Goal: Task Accomplishment & Management: Use online tool/utility

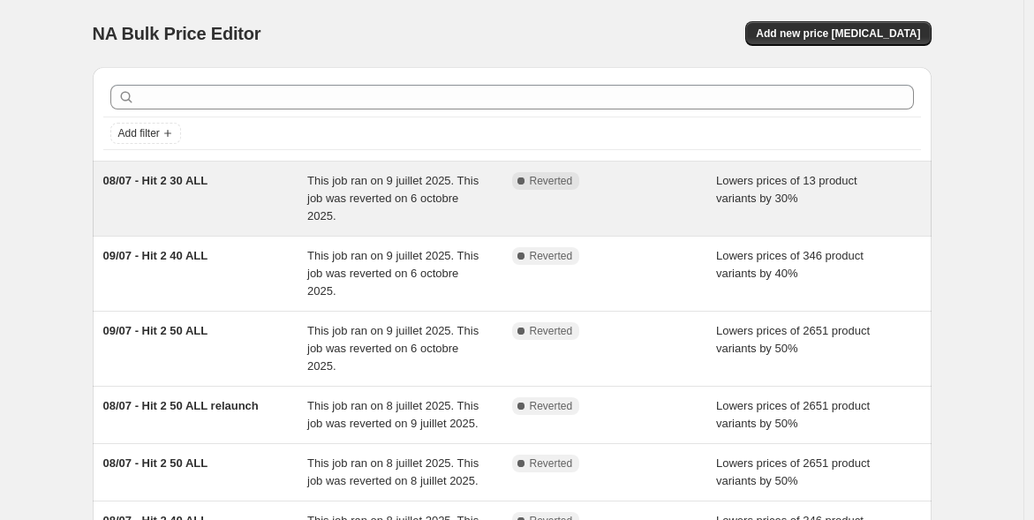
click at [205, 185] on span "08/07 - Hit 2 30 ALL" at bounding box center [155, 180] width 105 height 13
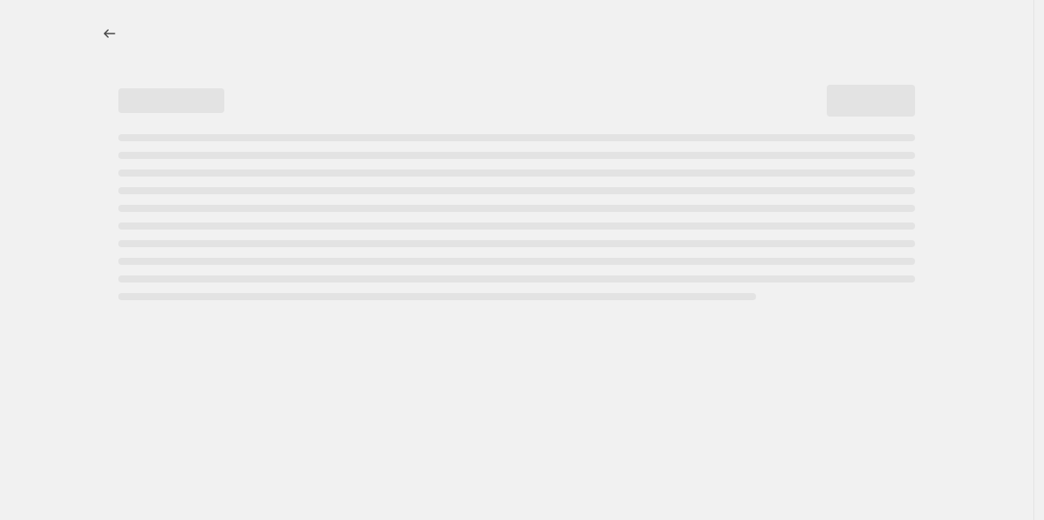
select select "percentage"
select select "collection"
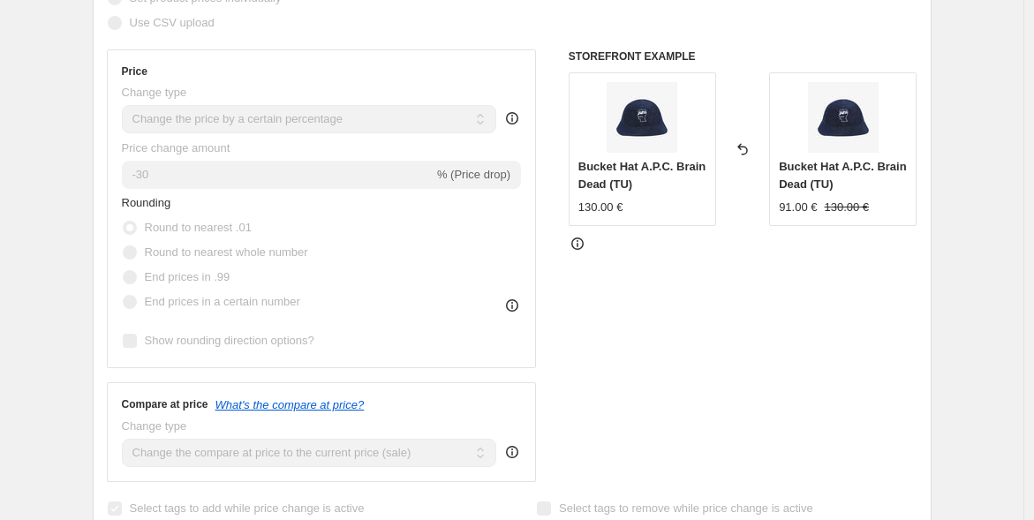
scroll to position [588, 0]
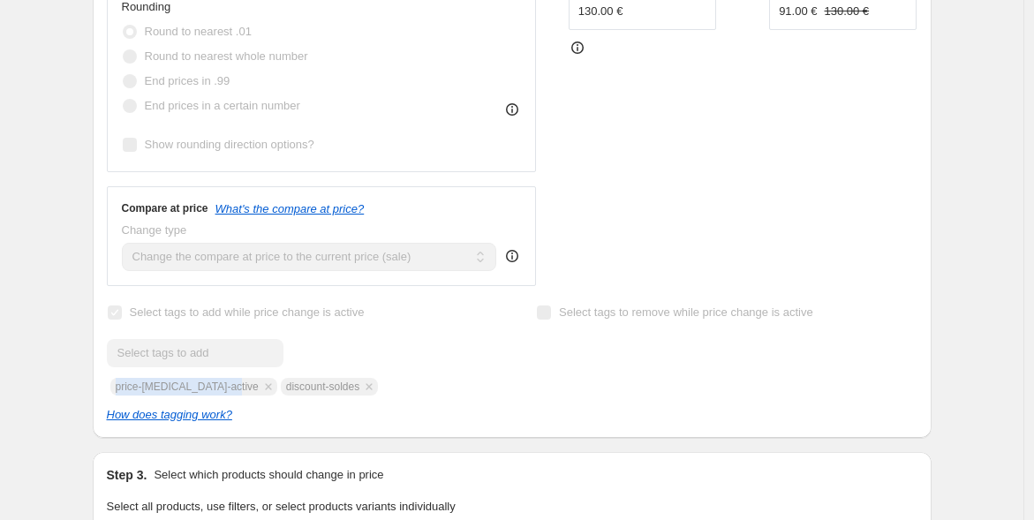
drag, startPoint x: 231, startPoint y: 390, endPoint x: 123, endPoint y: 381, distance: 109.0
click at [123, 381] on div "Submit price-change-job-active discount-soldes" at bounding box center [297, 367] width 381 height 57
copy span "price-change-job-active"
drag, startPoint x: 261, startPoint y: 385, endPoint x: 333, endPoint y: 384, distance: 71.5
click at [333, 384] on div "Submit price-change-job-active discount-soldes" at bounding box center [297, 367] width 381 height 57
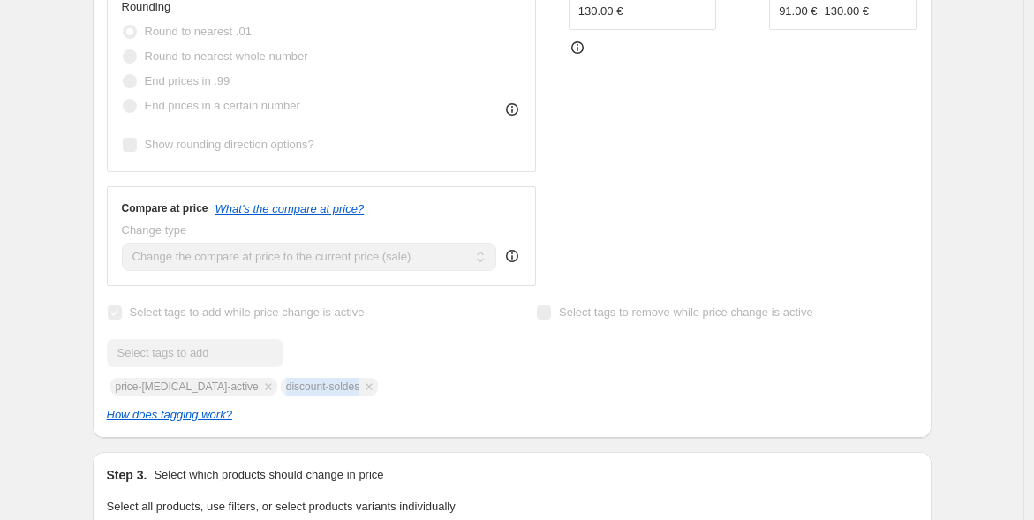
copy span "discount-soldes"
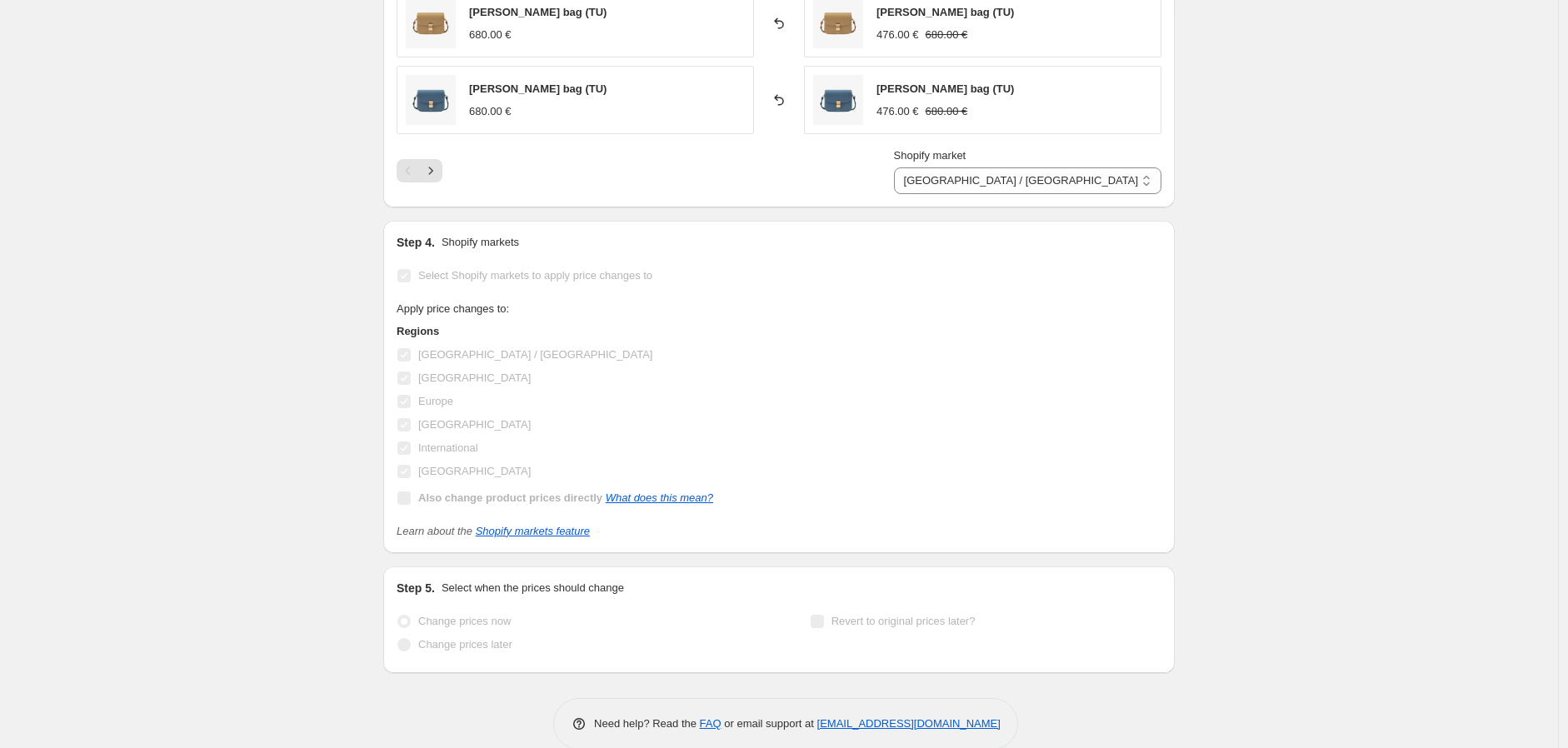
scroll to position [1629, 0]
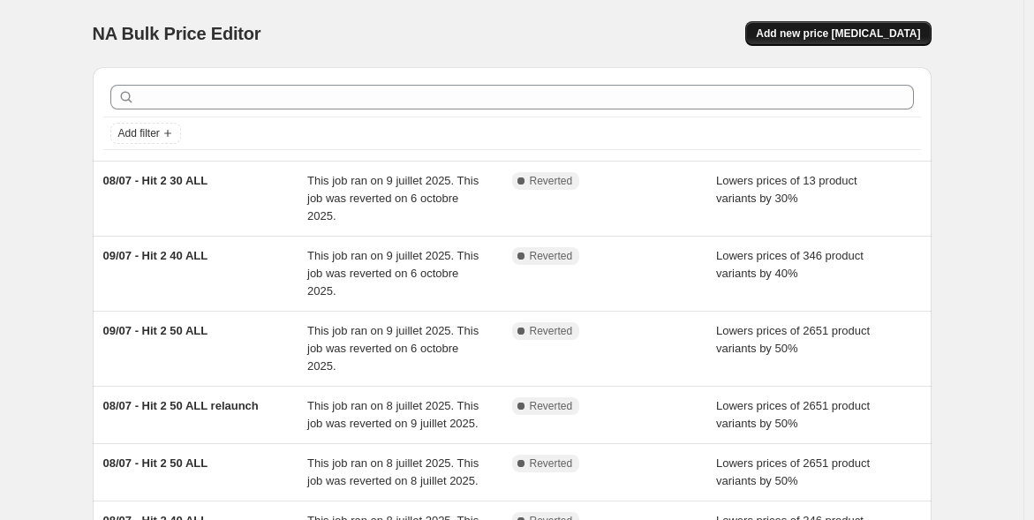
click at [841, 35] on span "Add new price [MEDICAL_DATA]" at bounding box center [838, 33] width 164 height 14
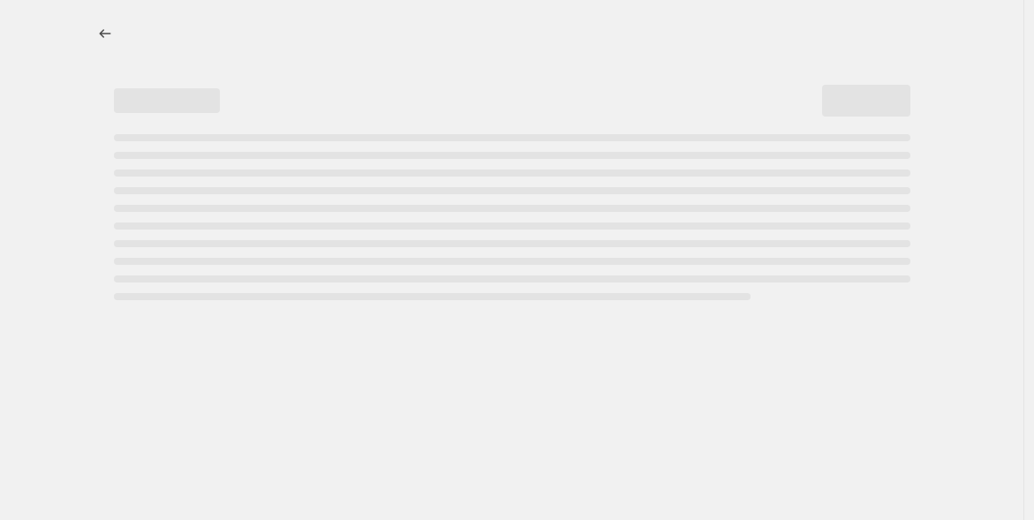
select select "percentage"
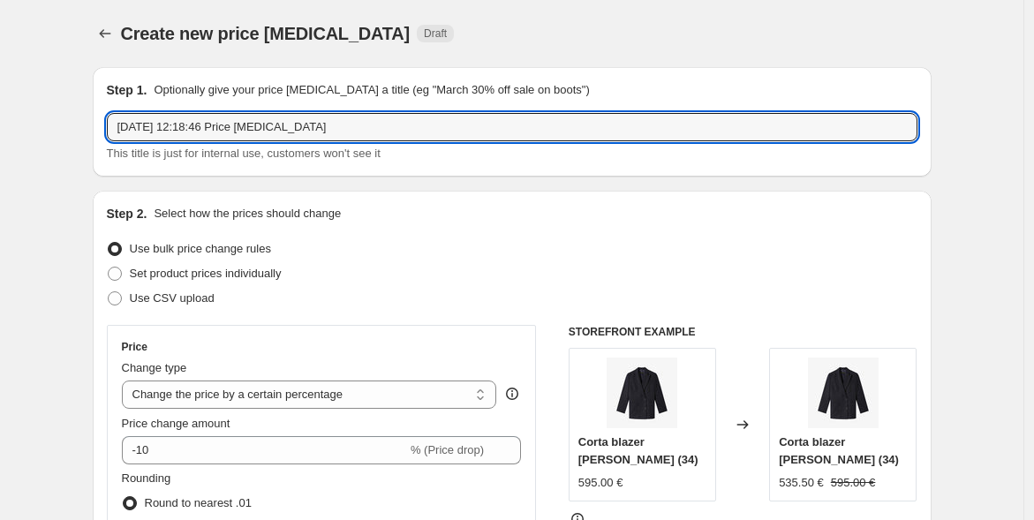
drag, startPoint x: 350, startPoint y: 119, endPoint x: -76, endPoint y: 59, distance: 429.8
click at [0, 59] on html "Home Settings Plans Skip to content Create new price change job. This page is r…" at bounding box center [517, 260] width 1034 height 520
type input "VP 07/10 - Hit 0 30%"
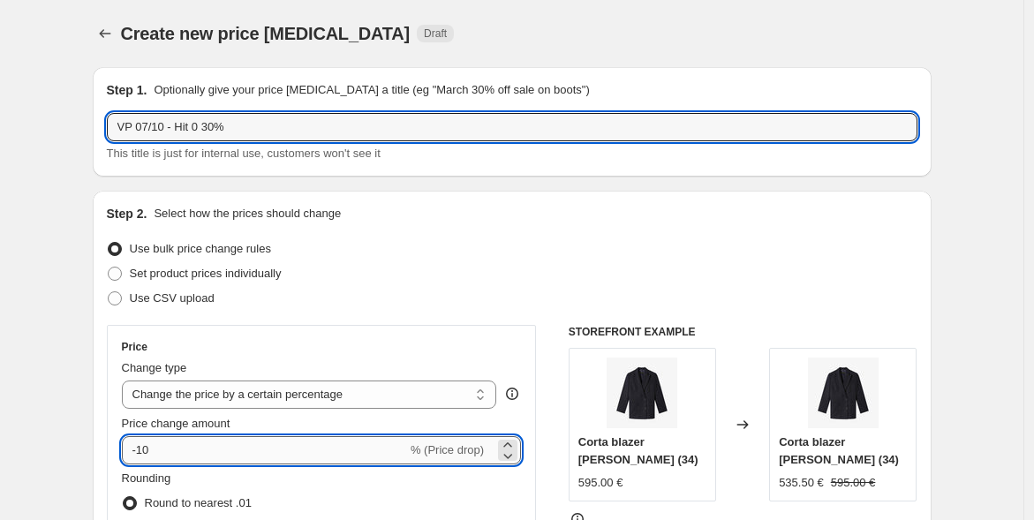
click at [239, 457] on input "-10" at bounding box center [264, 450] width 285 height 28
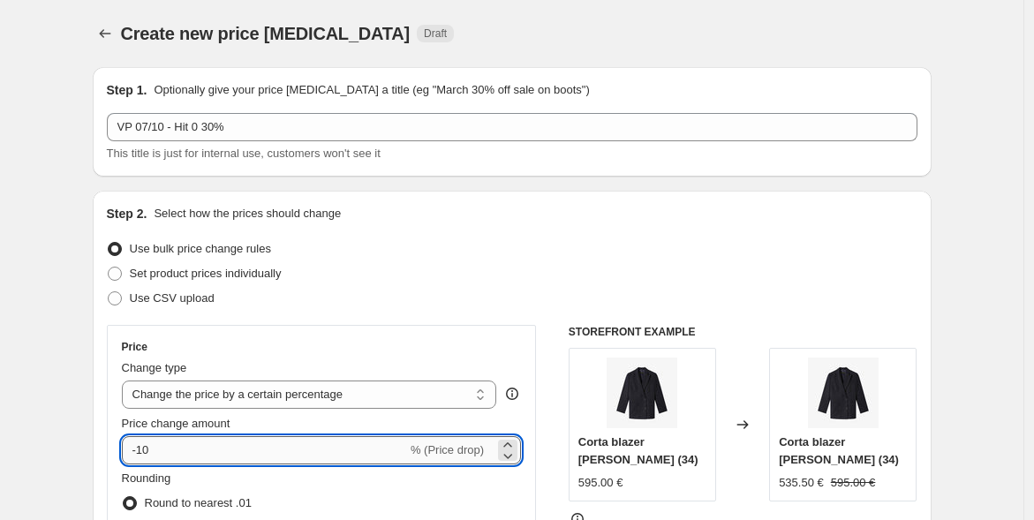
type input "-1"
type input "-30"
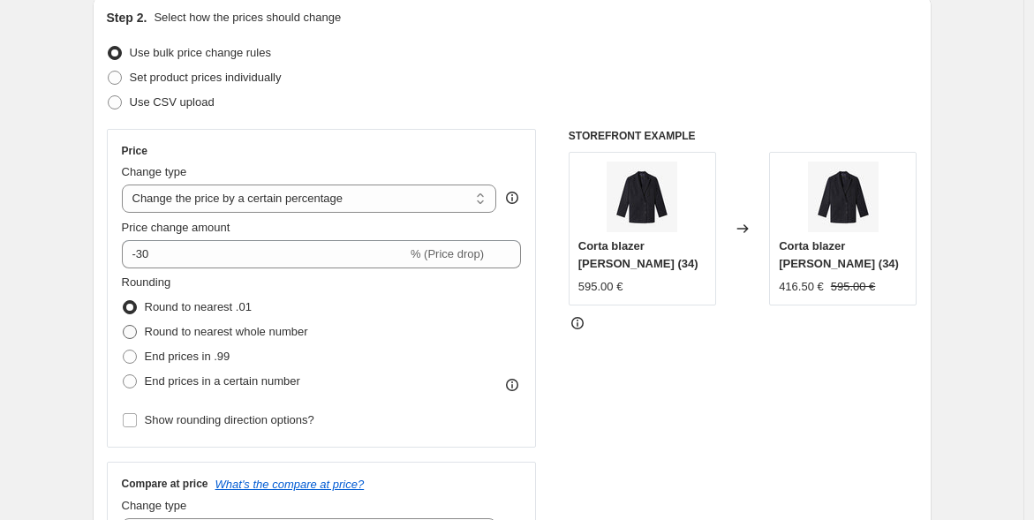
scroll to position [392, 0]
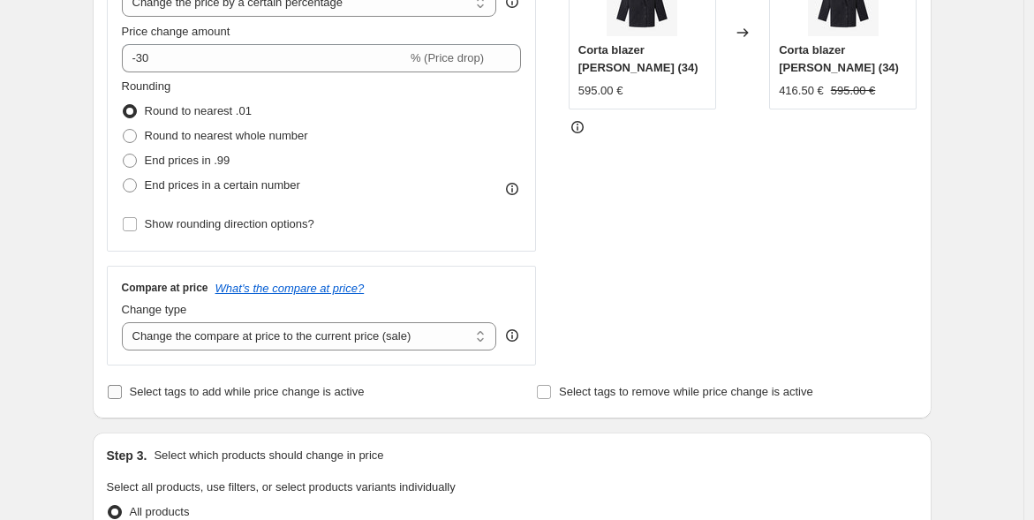
click at [182, 389] on span "Select tags to add while price change is active" at bounding box center [247, 391] width 235 height 13
click at [122, 389] on input "Select tags to add while price change is active" at bounding box center [115, 392] width 14 height 14
checkbox input "true"
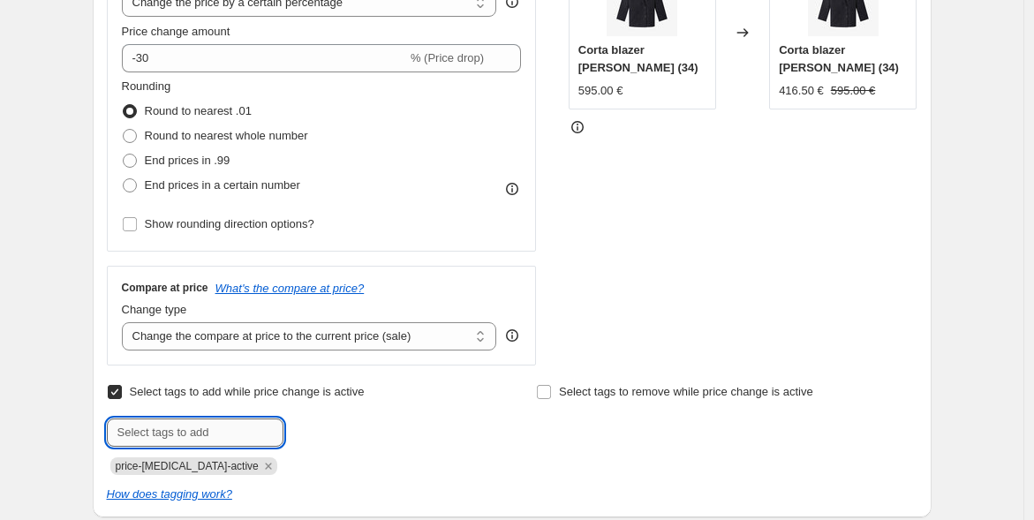
click at [224, 426] on input "text" at bounding box center [195, 433] width 177 height 28
paste input "discount-soldes"
type input "discount-soldes"
click at [363, 432] on span "discount-sol..." at bounding box center [357, 431] width 72 height 12
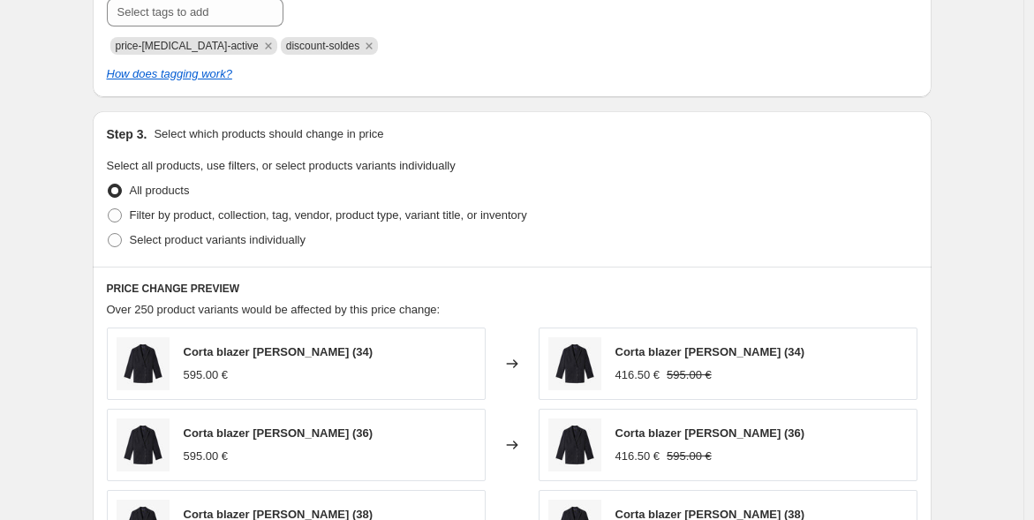
scroll to position [883, 0]
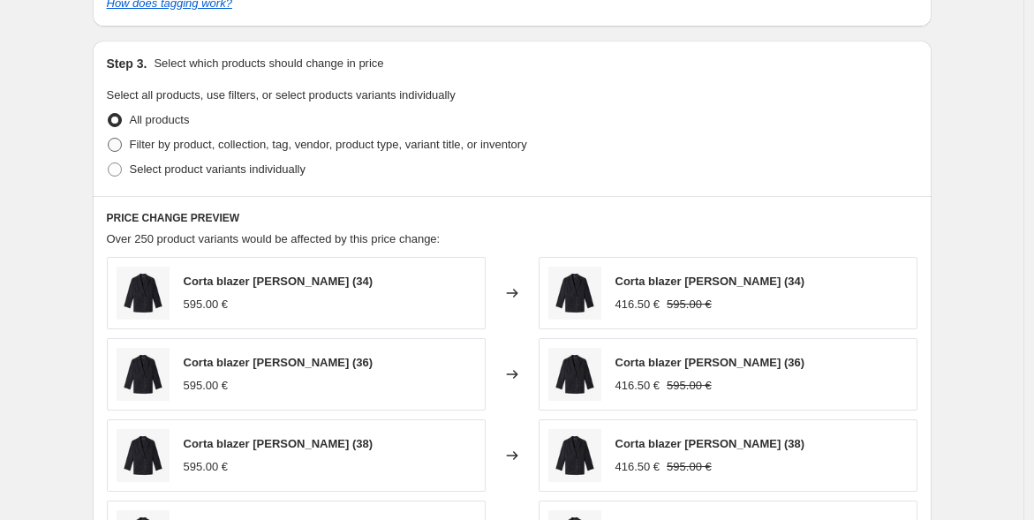
click at [186, 147] on span "Filter by product, collection, tag, vendor, product type, variant title, or inv…" at bounding box center [328, 144] width 397 height 13
click at [109, 139] on input "Filter by product, collection, tag, vendor, product type, variant title, or inv…" at bounding box center [108, 138] width 1 height 1
radio input "true"
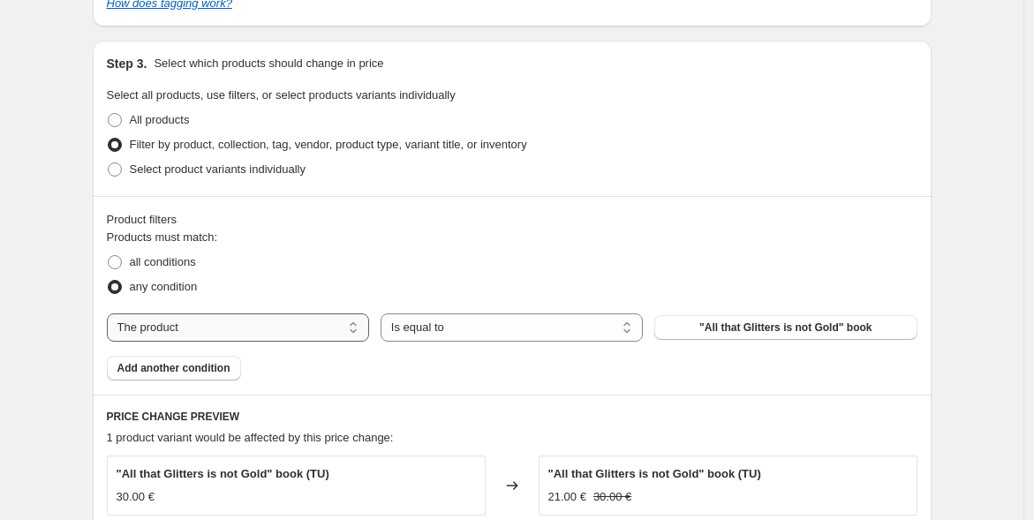
click at [325, 333] on select "The product The product's collection The product's tag The product's vendor The…" at bounding box center [238, 327] width 262 height 28
select select "collection"
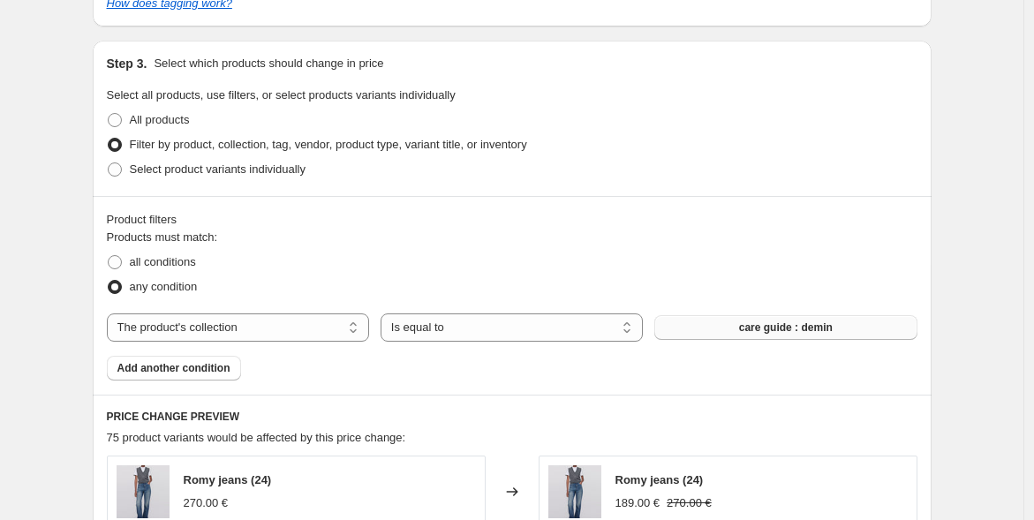
click at [841, 335] on button "care guide : demin" at bounding box center [785, 327] width 262 height 25
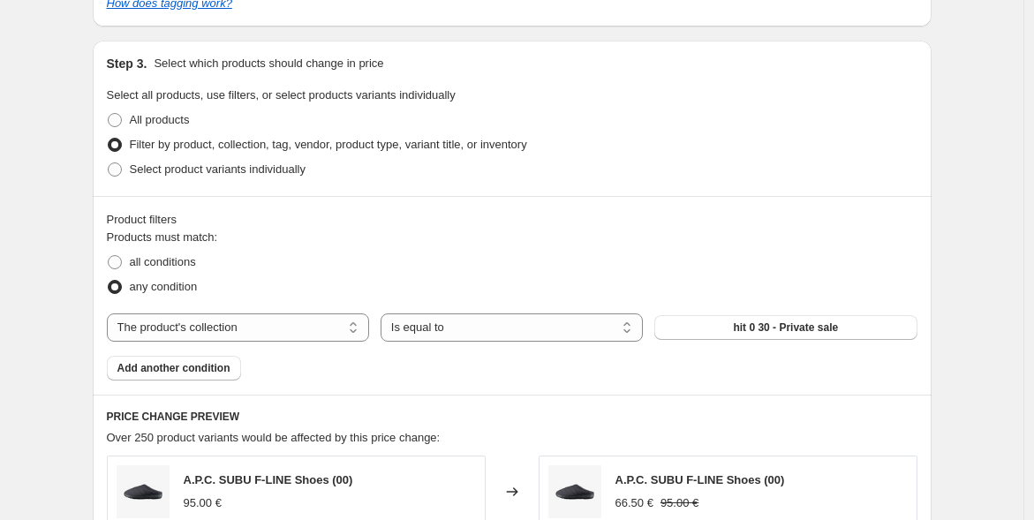
click at [61, 281] on div "Create new price change job. This page is ready Create new price change job Dra…" at bounding box center [511, 197] width 1023 height 2161
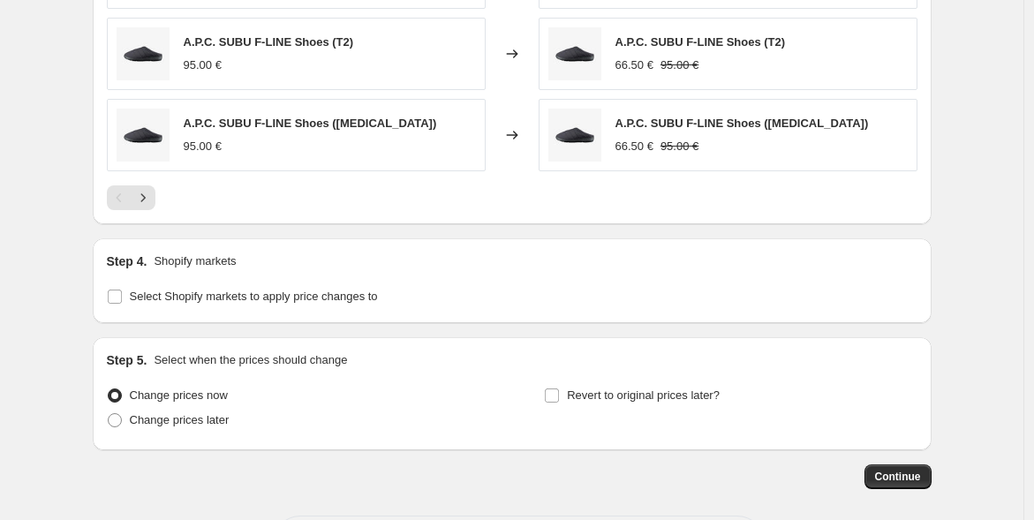
scroll to position [1569, 0]
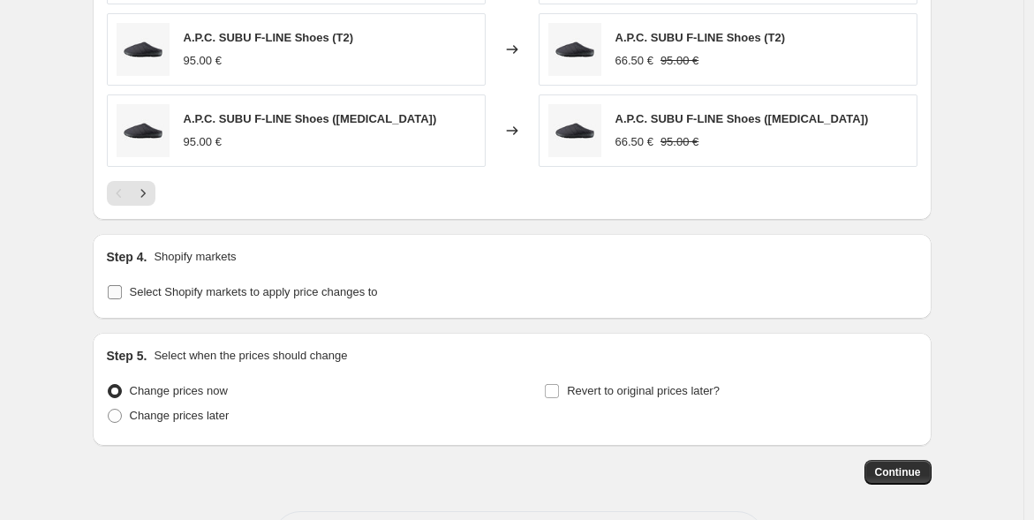
click at [113, 288] on input "Select Shopify markets to apply price changes to" at bounding box center [115, 292] width 14 height 14
checkbox input "true"
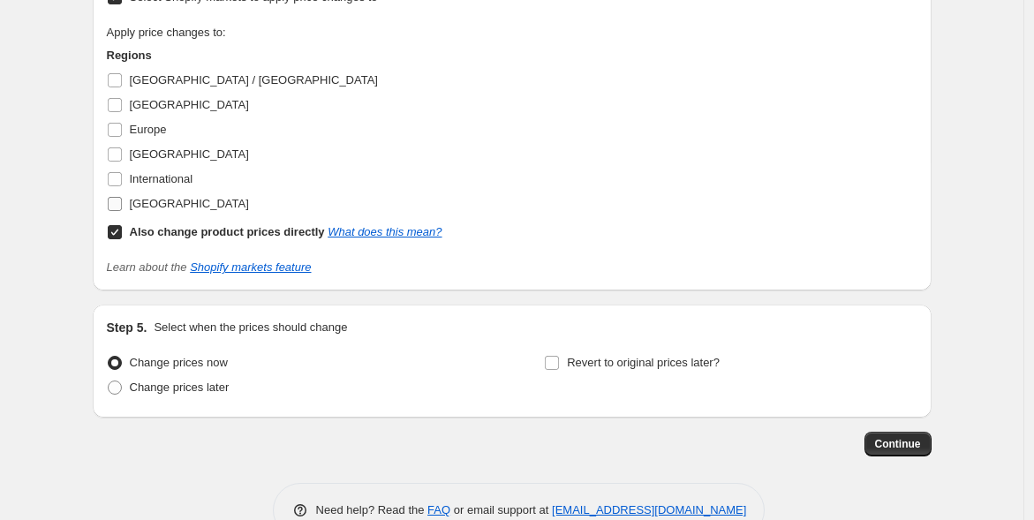
click at [118, 200] on input "[GEOGRAPHIC_DATA]" at bounding box center [115, 204] width 14 height 14
checkbox input "true"
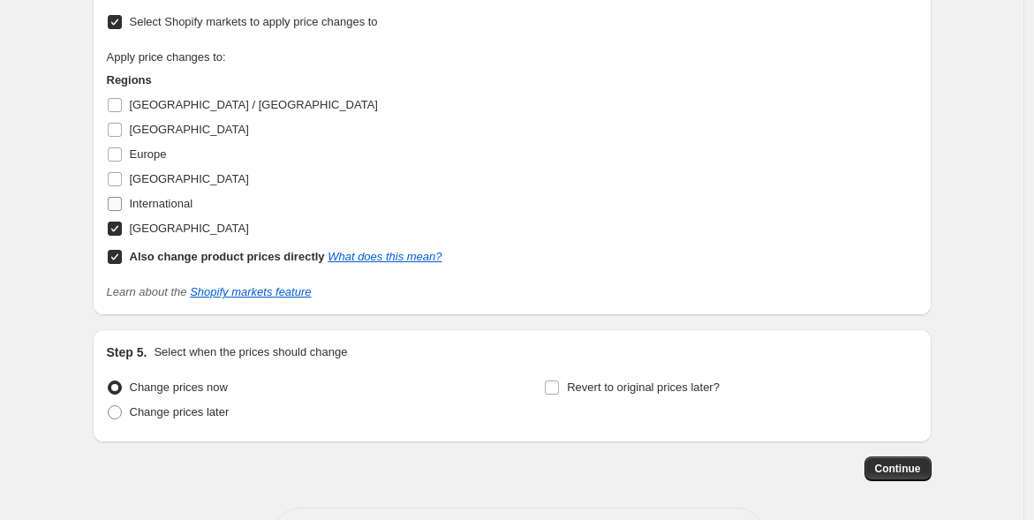
scroll to position [1889, 0]
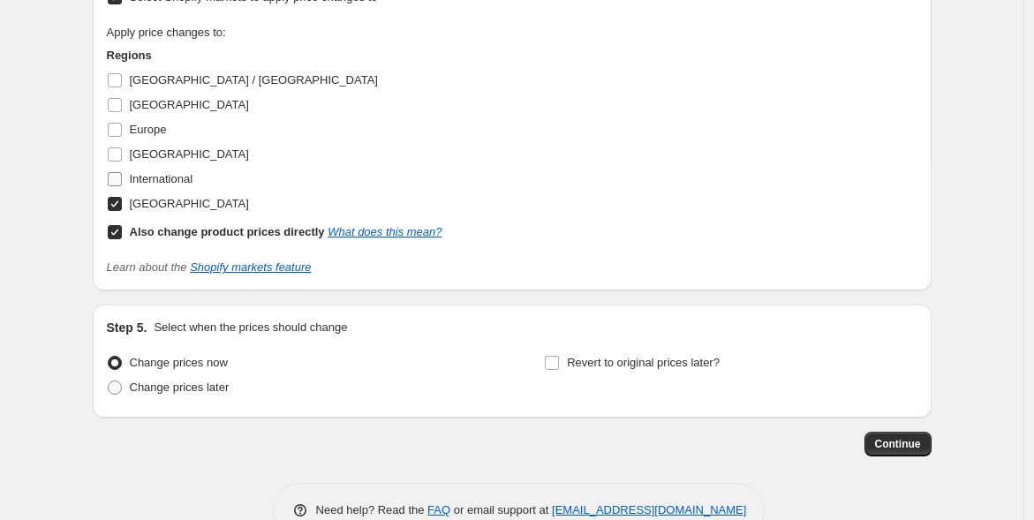
click at [118, 173] on input "International" at bounding box center [115, 179] width 14 height 14
checkbox input "true"
click at [116, 147] on input "[GEOGRAPHIC_DATA]" at bounding box center [115, 154] width 14 height 14
checkbox input "true"
click at [117, 131] on input "Europe" at bounding box center [115, 130] width 14 height 14
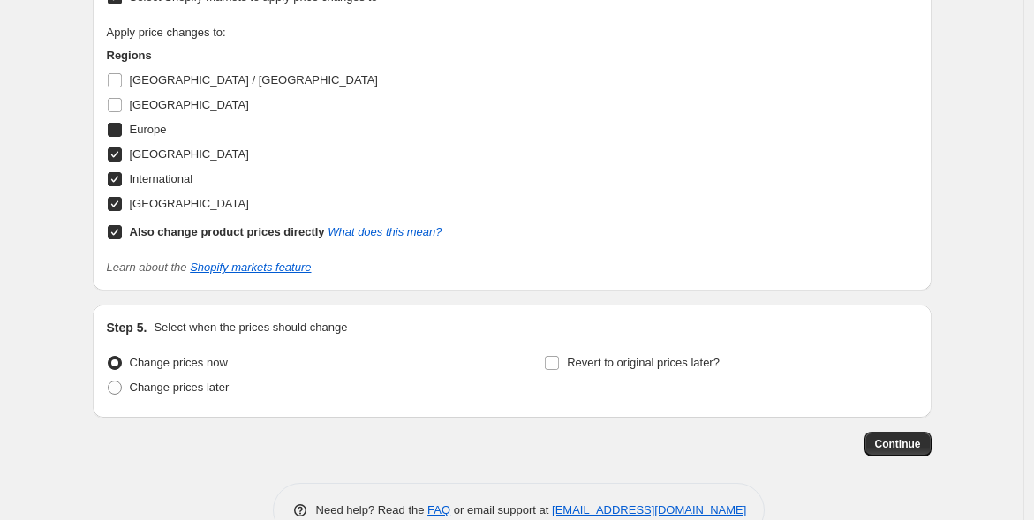
checkbox input "true"
click at [118, 103] on input "[GEOGRAPHIC_DATA]" at bounding box center [115, 105] width 14 height 14
checkbox input "true"
click at [118, 73] on input "[GEOGRAPHIC_DATA] / [GEOGRAPHIC_DATA]" at bounding box center [115, 80] width 14 height 14
checkbox input "true"
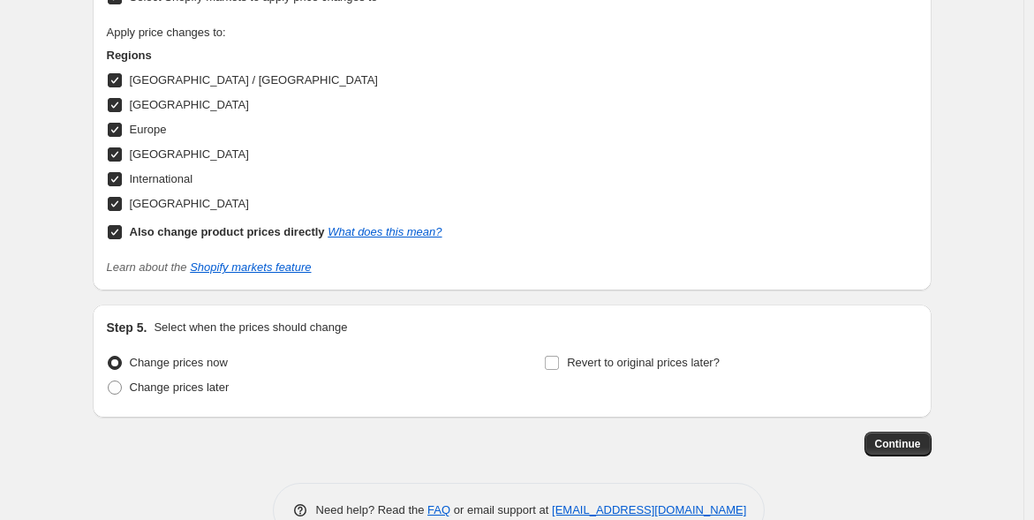
click at [118, 230] on input "Also change product prices directly What does this mean?" at bounding box center [115, 232] width 14 height 14
checkbox input "false"
select select "99894034819"
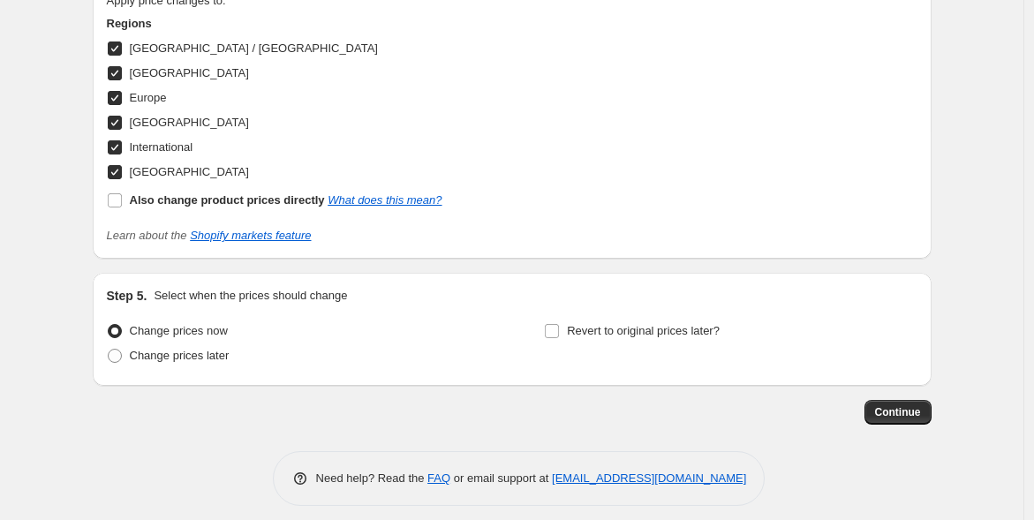
scroll to position [1929, 0]
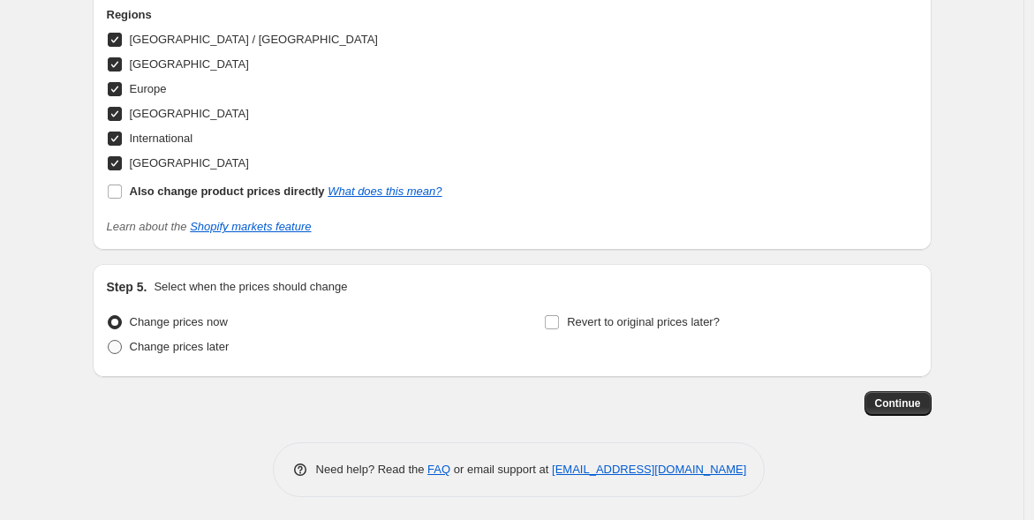
click at [191, 348] on span "Change prices later" at bounding box center [180, 346] width 100 height 13
click at [109, 341] on input "Change prices later" at bounding box center [108, 340] width 1 height 1
radio input "true"
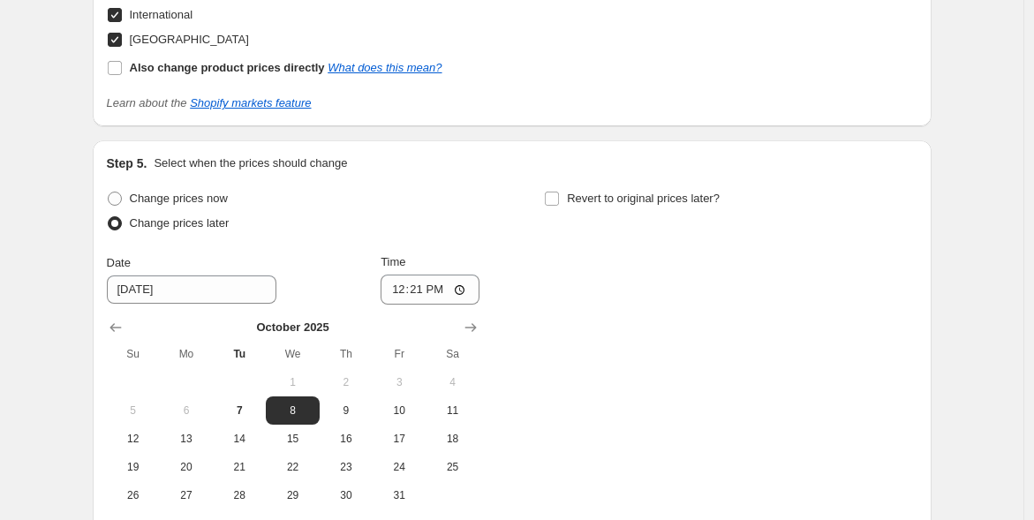
scroll to position [2125, 0]
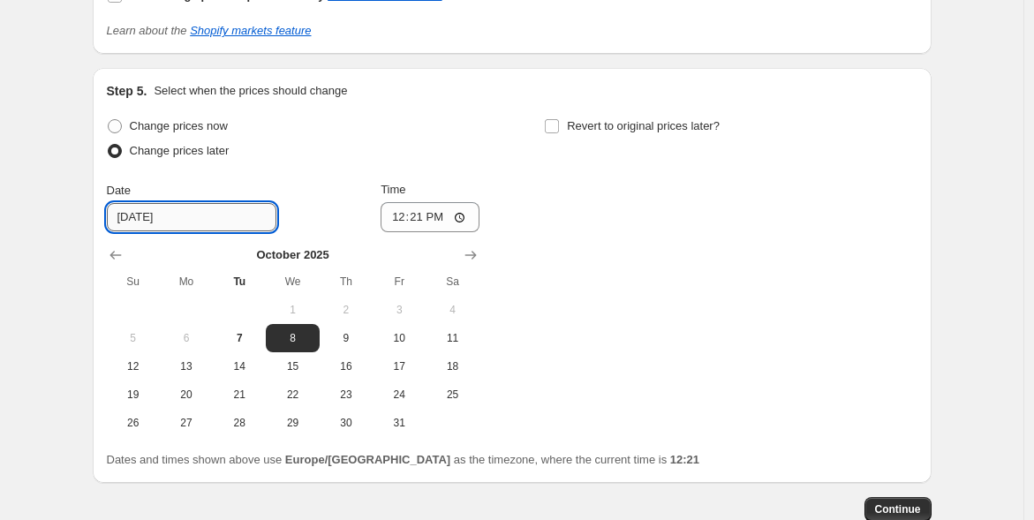
click at [198, 210] on input "10/8/2025" at bounding box center [192, 217] width 170 height 28
click at [307, 331] on span "8" at bounding box center [292, 338] width 39 height 14
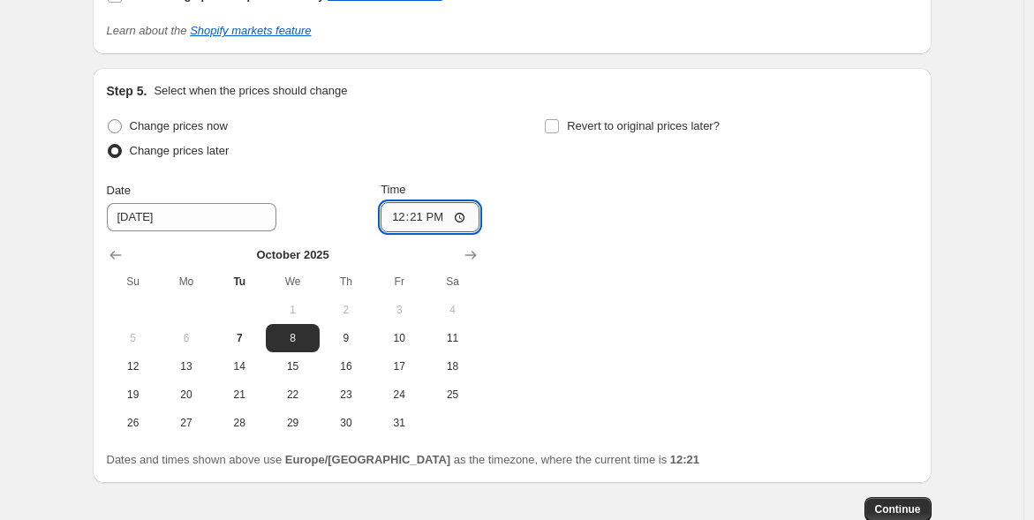
click at [430, 218] on input "12:21" at bounding box center [430, 217] width 99 height 30
click at [465, 223] on input "12:21" at bounding box center [430, 217] width 99 height 30
click at [459, 209] on input "12:21" at bounding box center [430, 217] width 99 height 30
type input "08:00"
click at [645, 337] on div "Change prices now Change prices later Date 10/8/2025 Time 08:00 October 2025 Su…" at bounding box center [512, 275] width 811 height 323
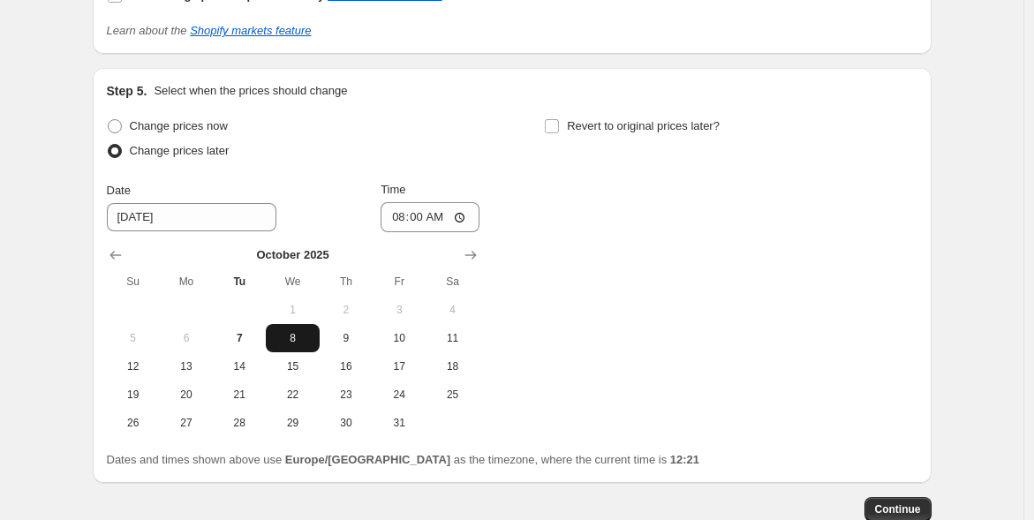
click at [296, 337] on span "8" at bounding box center [292, 338] width 39 height 14
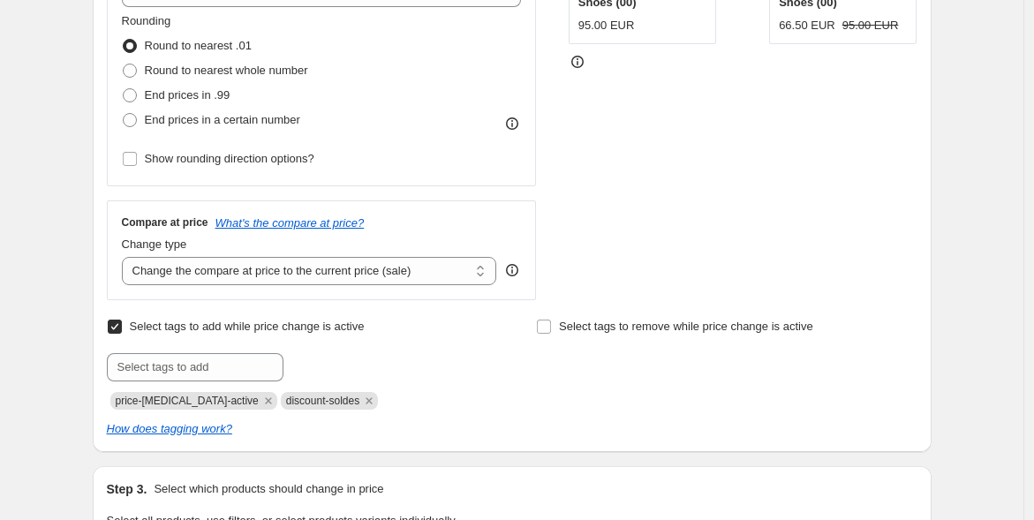
scroll to position [0, 0]
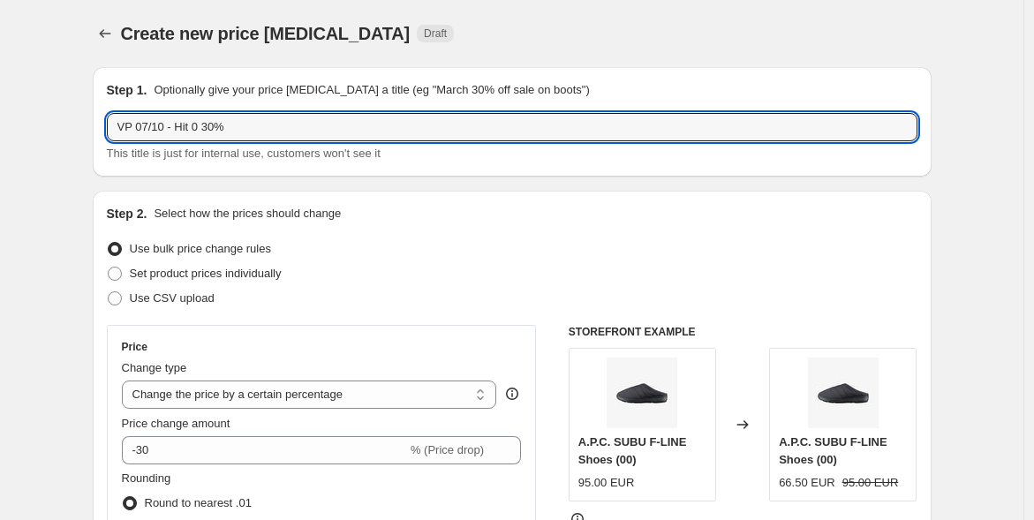
drag, startPoint x: 139, startPoint y: 124, endPoint x: 106, endPoint y: 120, distance: 33.0
click at [106, 120] on div "Step 1. Optionally give your price change job a title (eg "March 30% off sale o…" at bounding box center [512, 121] width 839 height 109
paste input "VP"
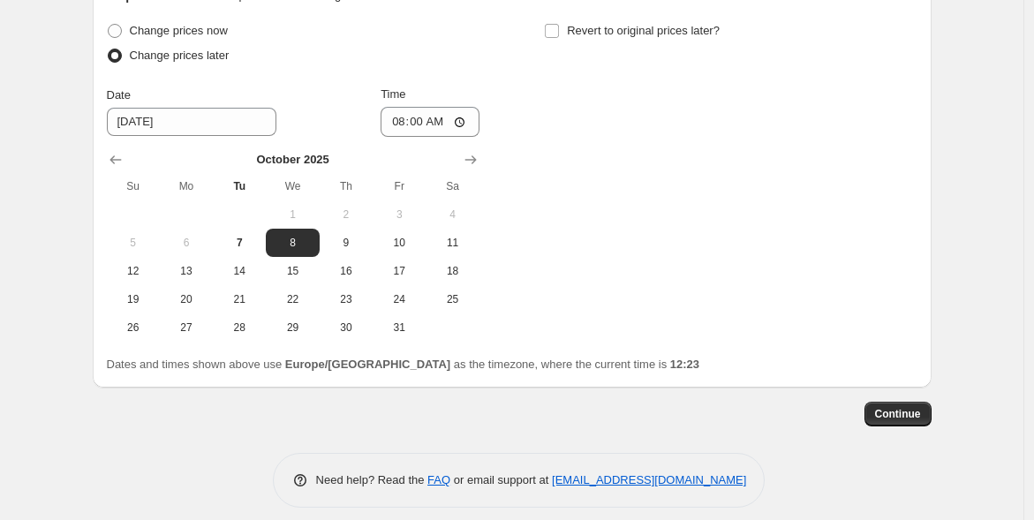
scroll to position [2230, 0]
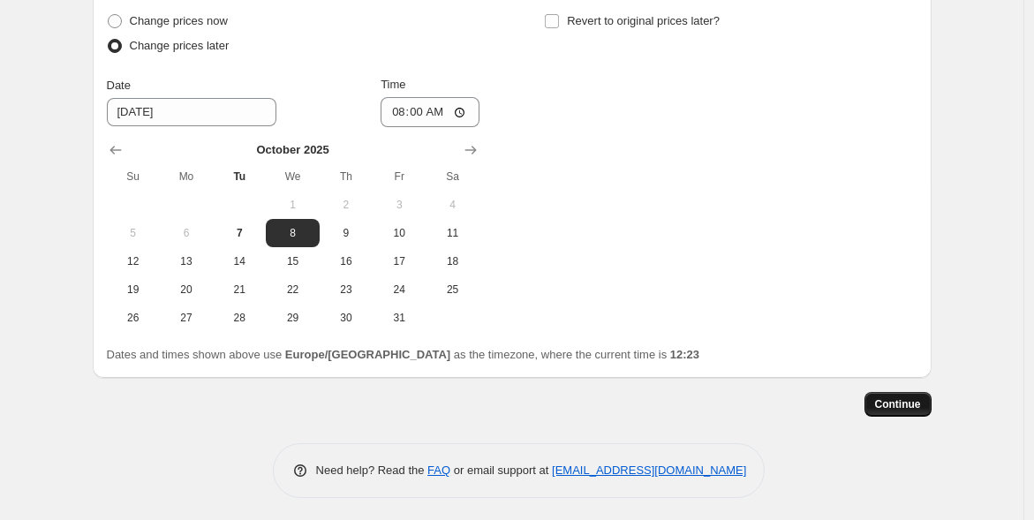
type input "07/10 - VP Hit 0 30%"
click at [897, 399] on span "Continue" at bounding box center [898, 404] width 46 height 14
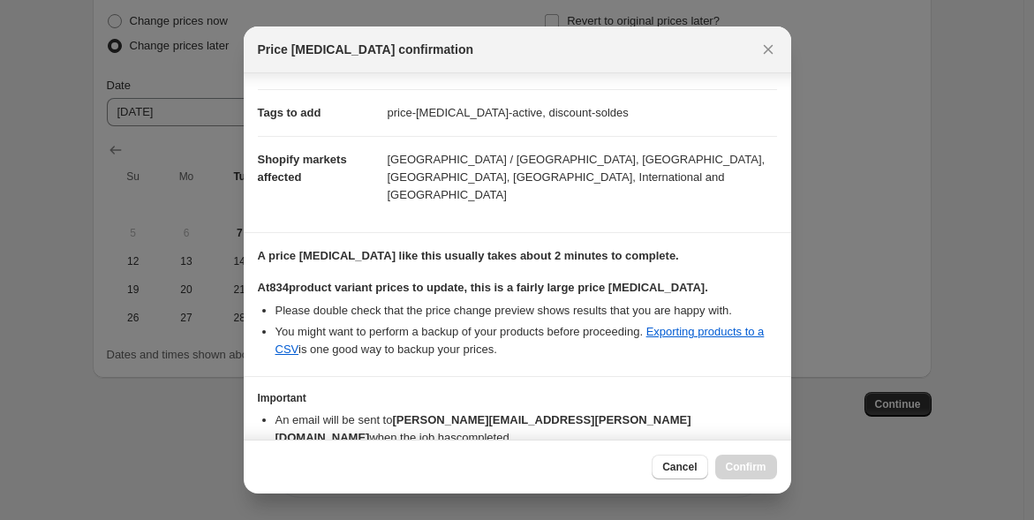
scroll to position [298, 0]
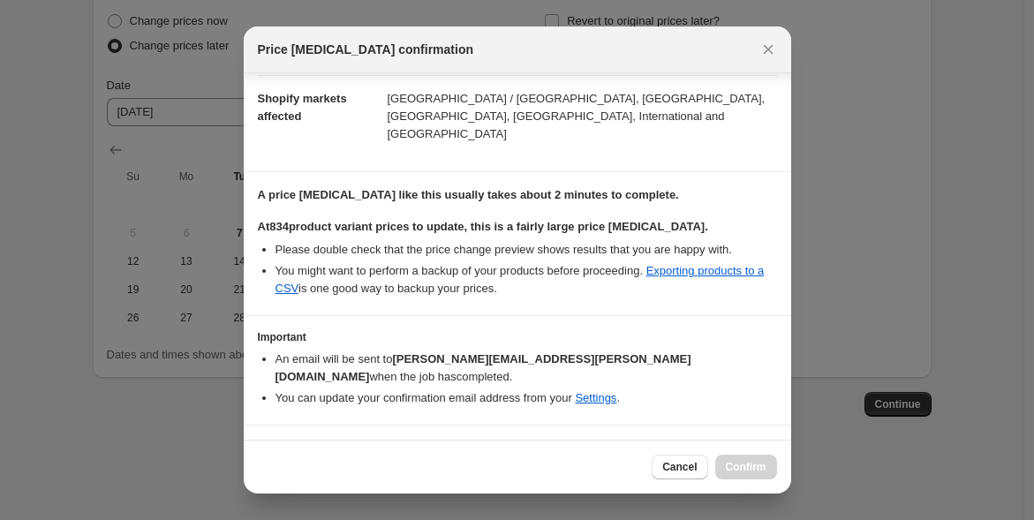
click at [279, 440] on label "I understand that this price change job will affect 834 product variants" at bounding box center [478, 452] width 441 height 25
click at [273, 445] on input "I understand that this price change job will affect 834 product variants" at bounding box center [266, 452] width 14 height 14
checkbox input "true"
click at [750, 458] on button "Confirm" at bounding box center [746, 467] width 62 height 25
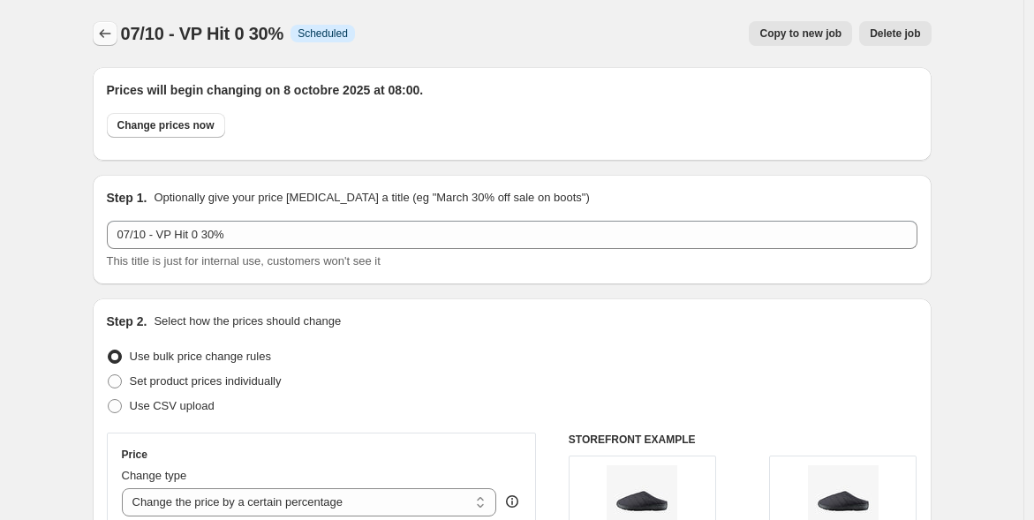
click at [110, 34] on icon "Price change jobs" at bounding box center [105, 34] width 18 height 18
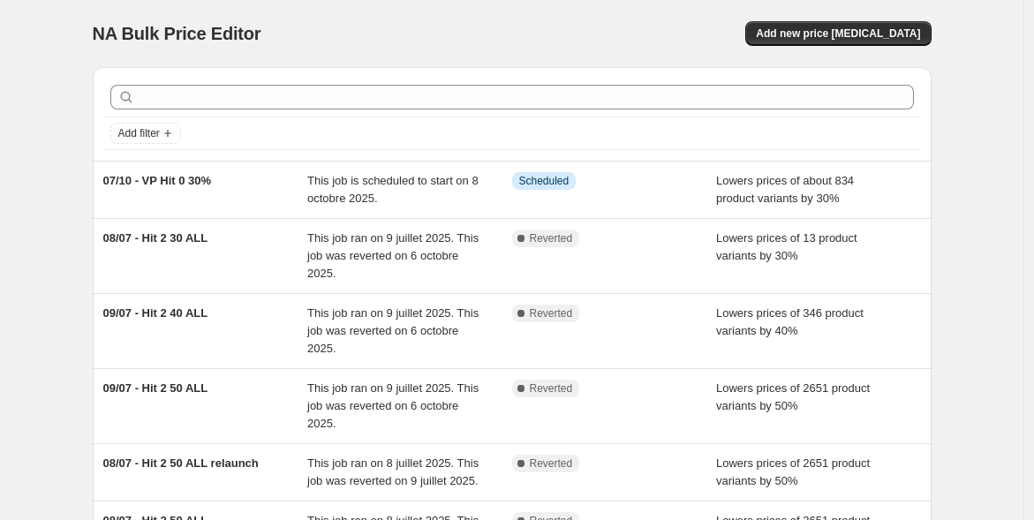
drag, startPoint x: 183, startPoint y: 179, endPoint x: 75, endPoint y: 185, distance: 107.9
click at [75, 185] on div "NA Bulk Price Editor. This page is ready NA Bulk Price Editor Add new price cha…" at bounding box center [511, 481] width 1023 height 962
drag, startPoint x: 221, startPoint y: 187, endPoint x: 50, endPoint y: 198, distance: 170.7
click at [50, 198] on div "NA Bulk Price Editor. This page is ready NA Bulk Price Editor Add new price cha…" at bounding box center [511, 481] width 1023 height 962
copy span "07/10 - VP Hit 0 30%"
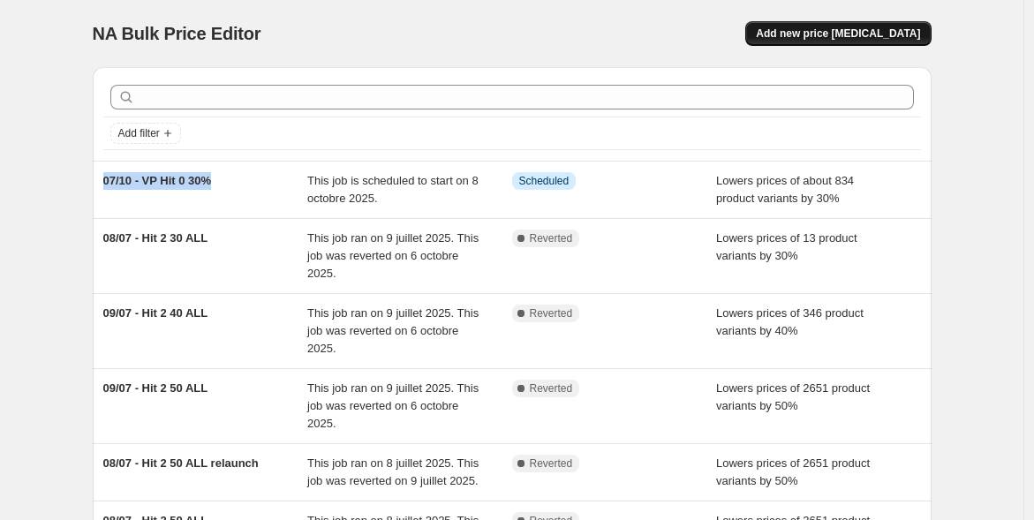
click at [847, 34] on span "Add new price [MEDICAL_DATA]" at bounding box center [838, 33] width 164 height 14
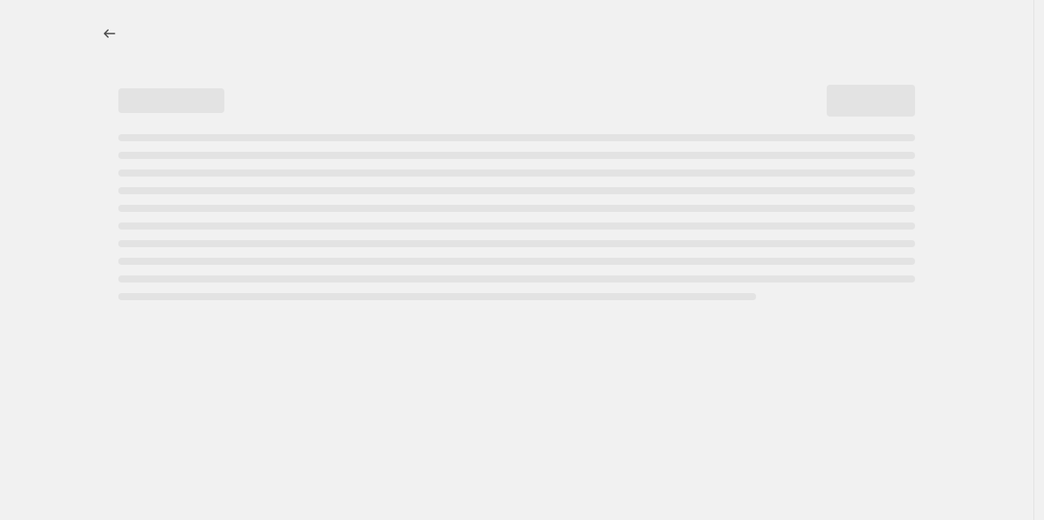
select select "percentage"
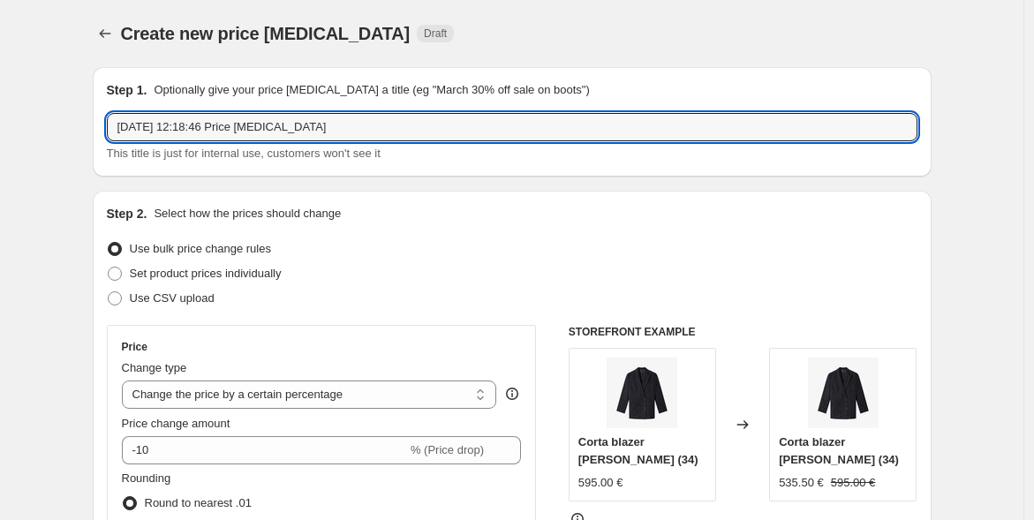
drag, startPoint x: 371, startPoint y: 132, endPoint x: -99, endPoint y: 137, distance: 469.8
click at [0, 137] on html "Home Settings Plans Skip to content Create new price change job. This page is r…" at bounding box center [517, 260] width 1034 height 520
paste input "07/10 - VP Hit 0 30%"
click at [206, 124] on input "07/10 - VP Hit 0 30%" at bounding box center [512, 127] width 811 height 28
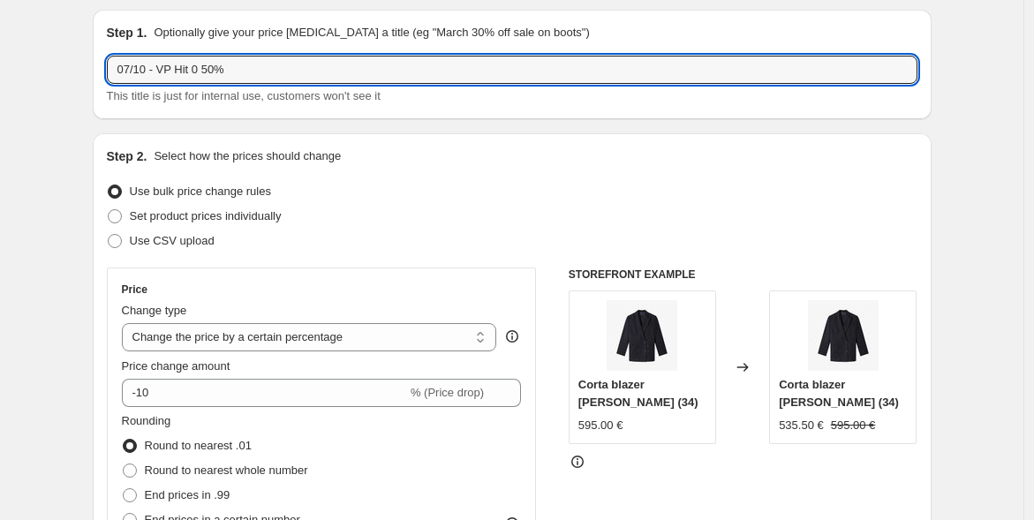
scroll to position [98, 0]
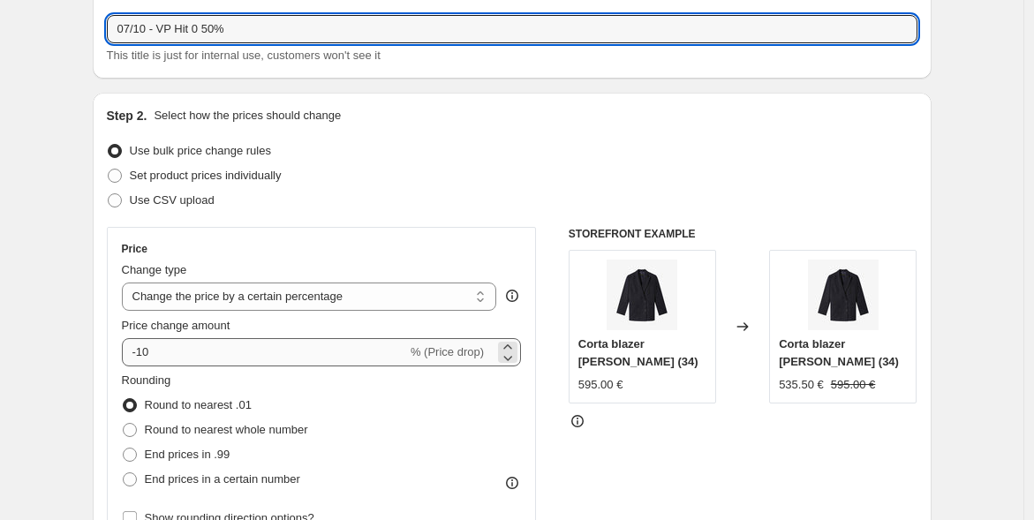
type input "07/10 - VP Hit 0 50%"
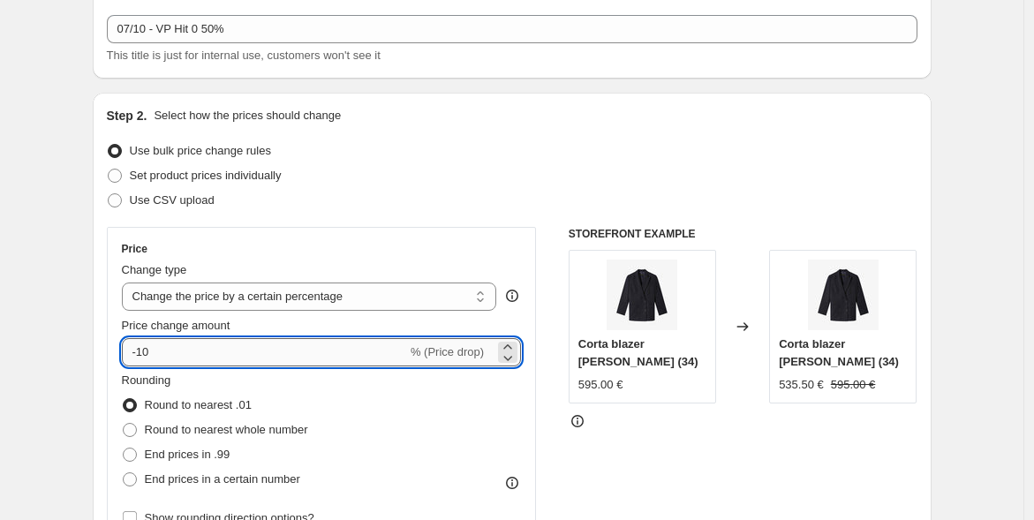
click at [146, 348] on input "-10" at bounding box center [264, 352] width 285 height 28
type input "-50"
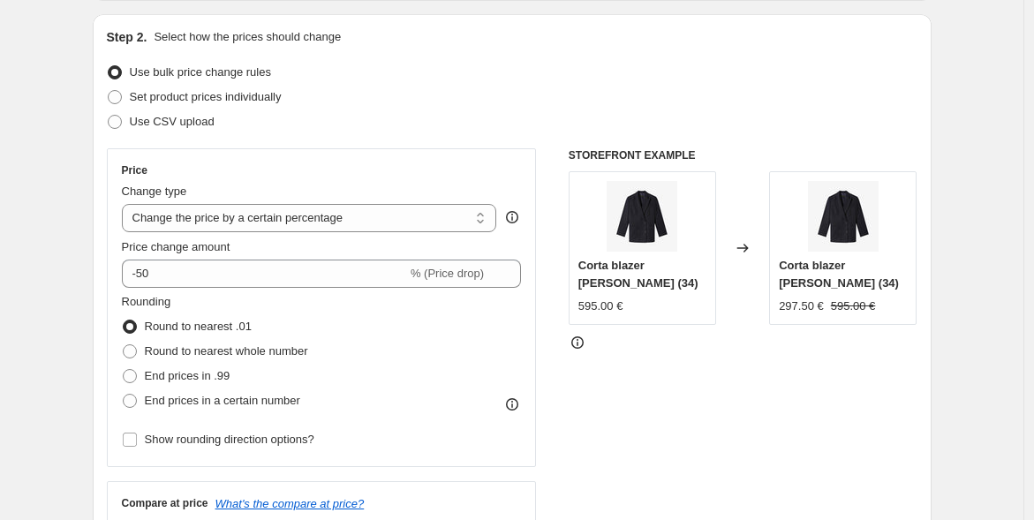
scroll to position [294, 0]
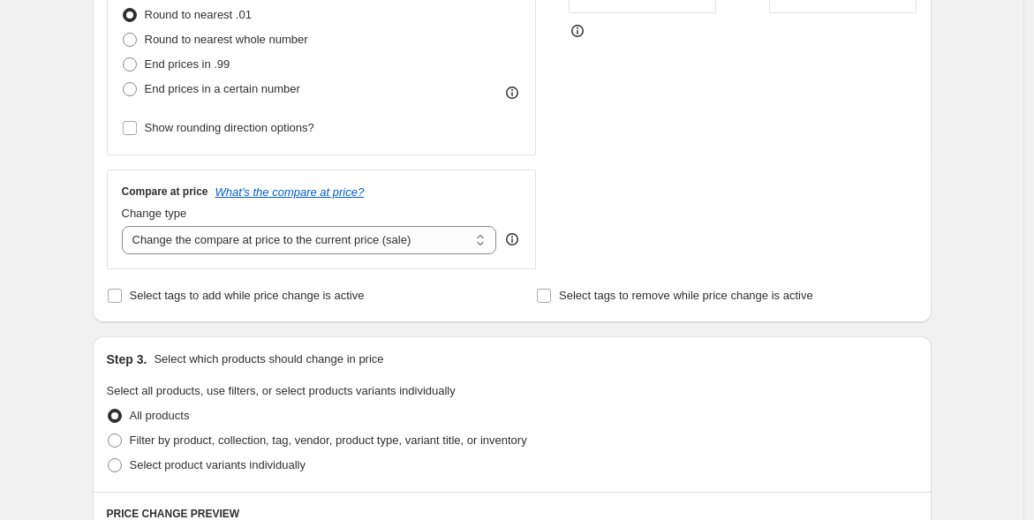
scroll to position [490, 0]
click at [204, 294] on span "Select tags to add while price change is active" at bounding box center [247, 293] width 235 height 13
click at [122, 294] on input "Select tags to add while price change is active" at bounding box center [115, 294] width 14 height 14
checkbox input "true"
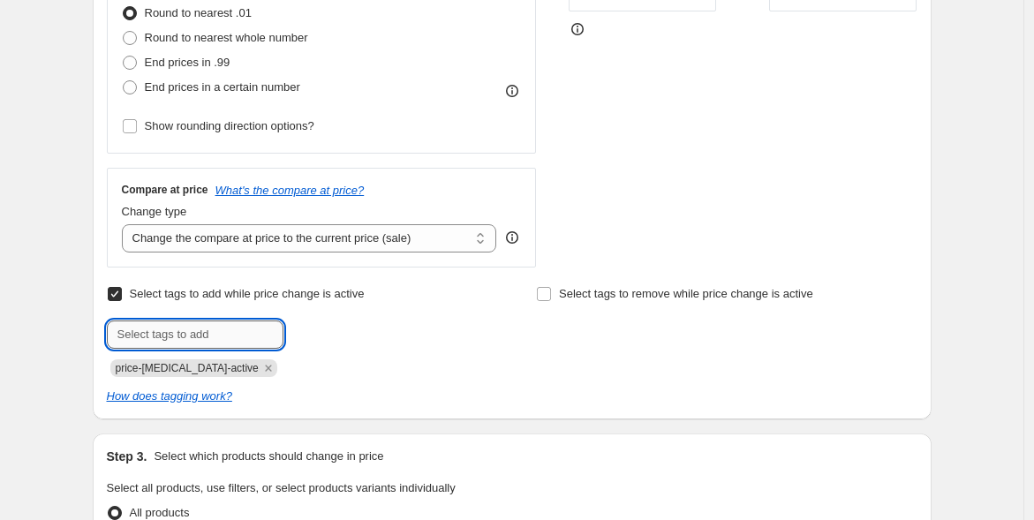
click at [227, 331] on input "text" at bounding box center [195, 335] width 177 height 28
type input "discount-soldes"
click at [346, 329] on span "discount-sol..." at bounding box center [357, 333] width 72 height 12
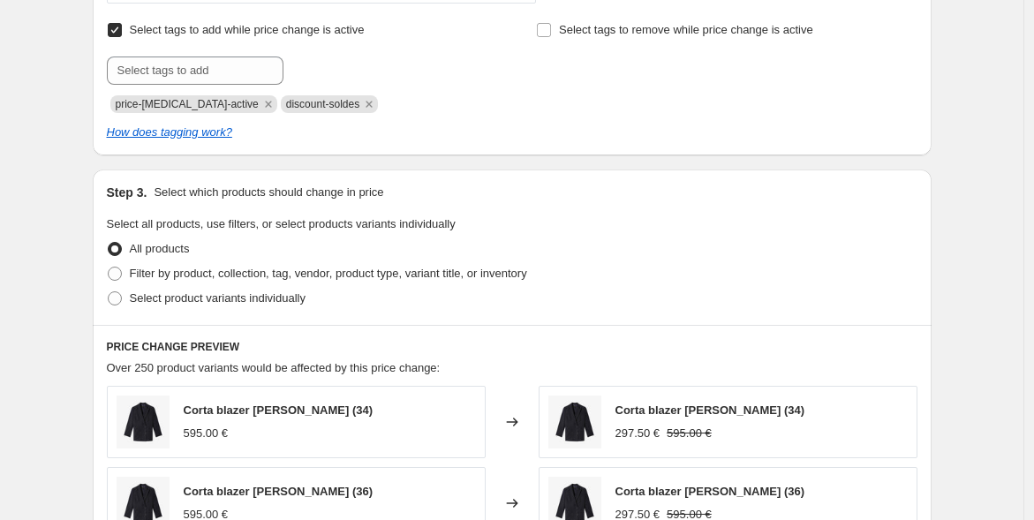
scroll to position [784, 0]
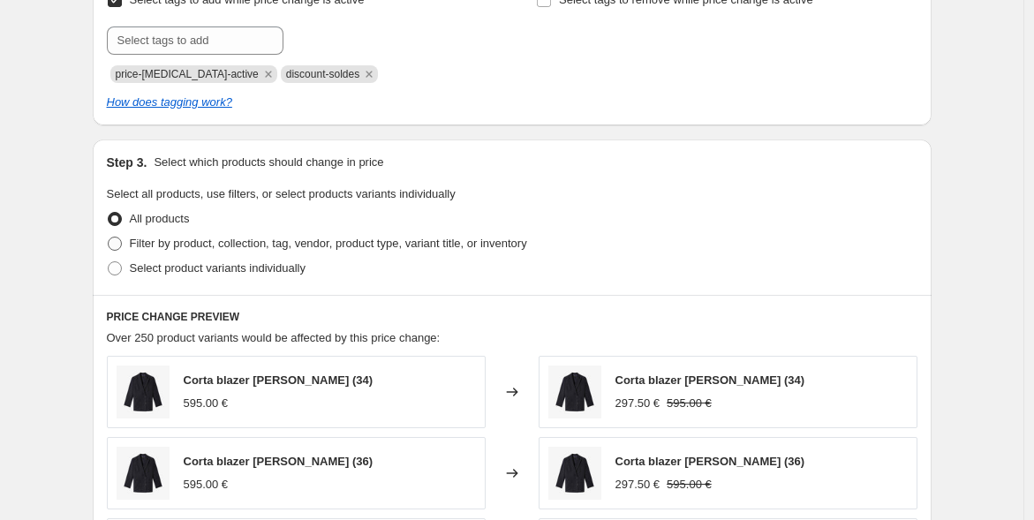
click at [171, 247] on span "Filter by product, collection, tag, vendor, product type, variant title, or inv…" at bounding box center [328, 243] width 397 height 13
click at [109, 238] on input "Filter by product, collection, tag, vendor, product type, variant title, or inv…" at bounding box center [108, 237] width 1 height 1
radio input "true"
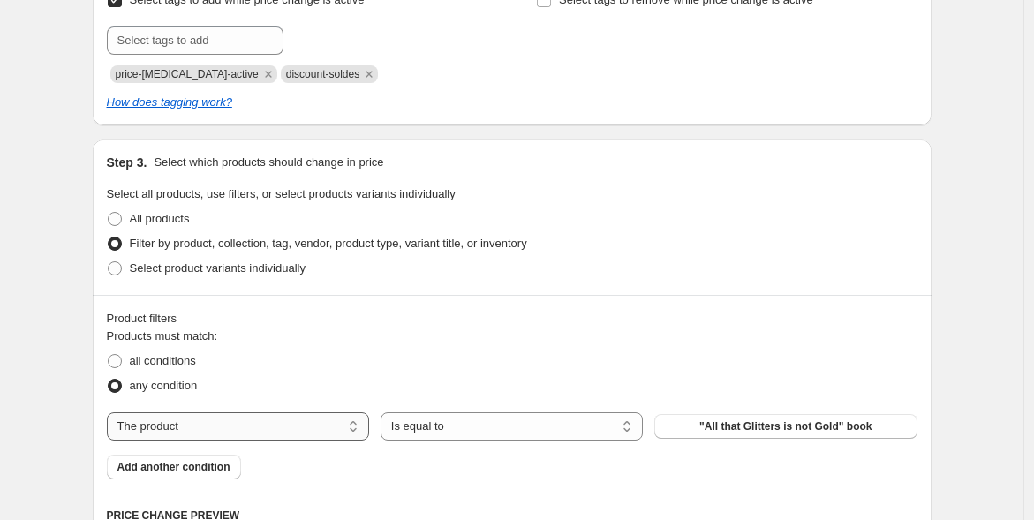
click at [192, 422] on select "The product The product's collection The product's tag The product's vendor The…" at bounding box center [238, 426] width 262 height 28
select select "collection"
click at [796, 424] on span "care guide : demin" at bounding box center [786, 426] width 94 height 14
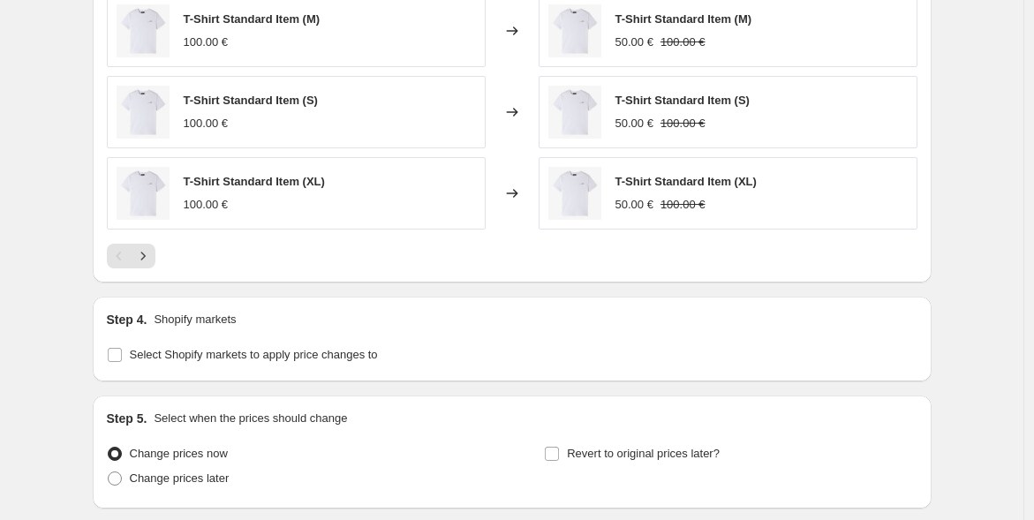
scroll to position [1569, 0]
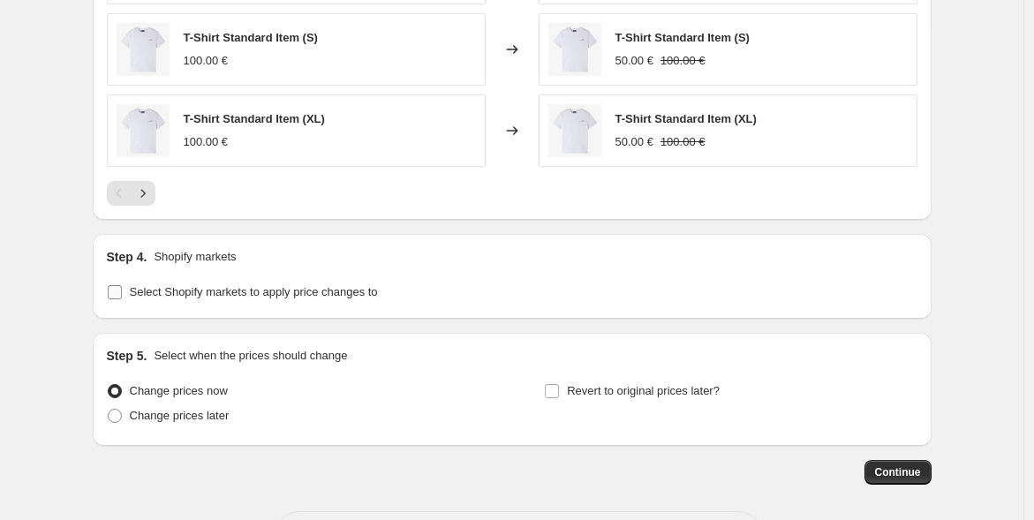
click at [120, 292] on input "Select Shopify markets to apply price changes to" at bounding box center [115, 292] width 14 height 14
checkbox input "true"
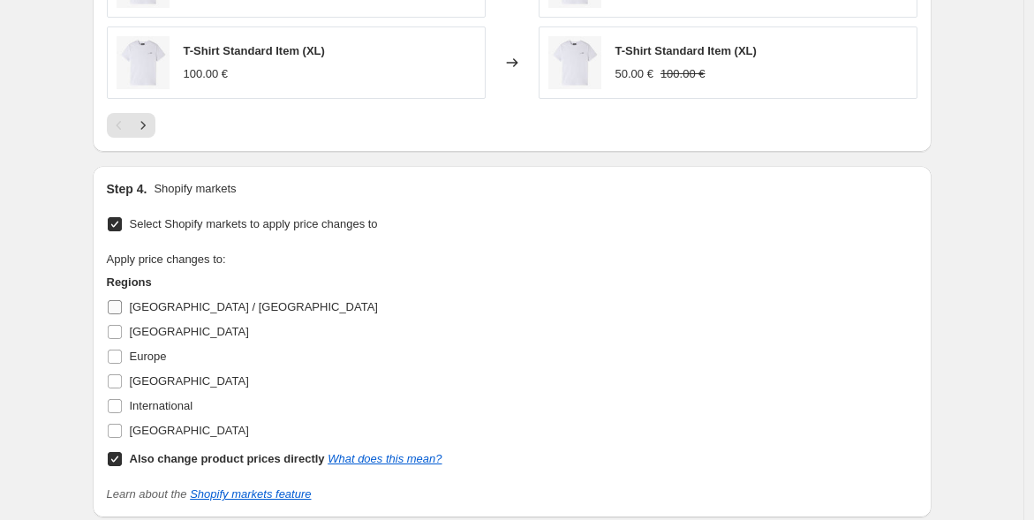
scroll to position [1667, 0]
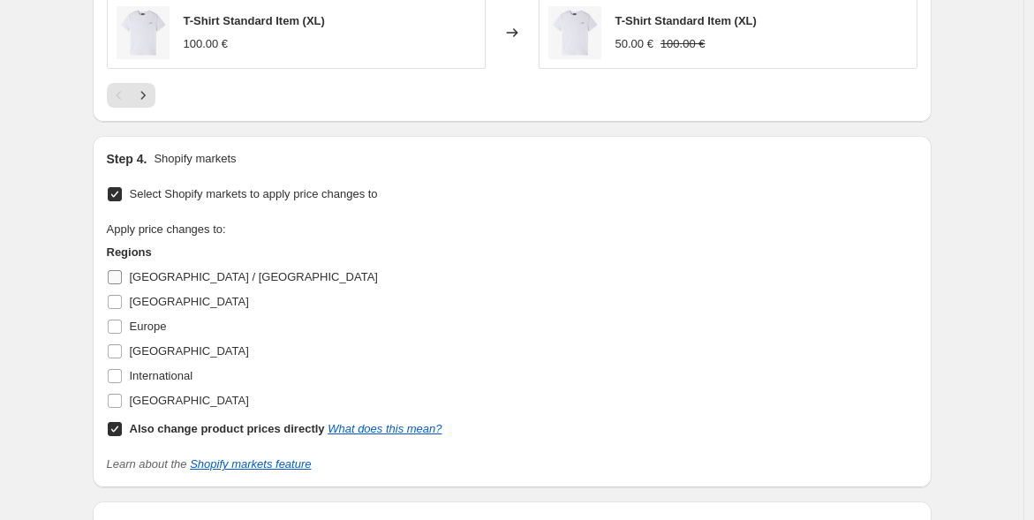
click at [122, 280] on input "[GEOGRAPHIC_DATA] / [GEOGRAPHIC_DATA]" at bounding box center [115, 277] width 14 height 14
checkbox input "true"
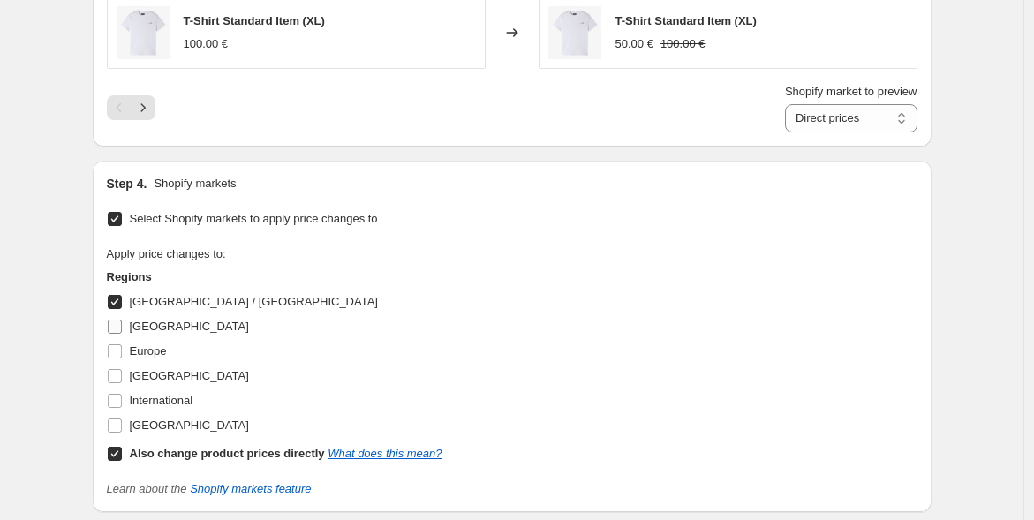
click at [114, 320] on input "[GEOGRAPHIC_DATA]" at bounding box center [115, 327] width 14 height 14
checkbox input "true"
drag, startPoint x: 118, startPoint y: 344, endPoint x: 118, endPoint y: 362, distance: 17.7
click at [118, 345] on input "Europe" at bounding box center [115, 351] width 14 height 14
checkbox input "true"
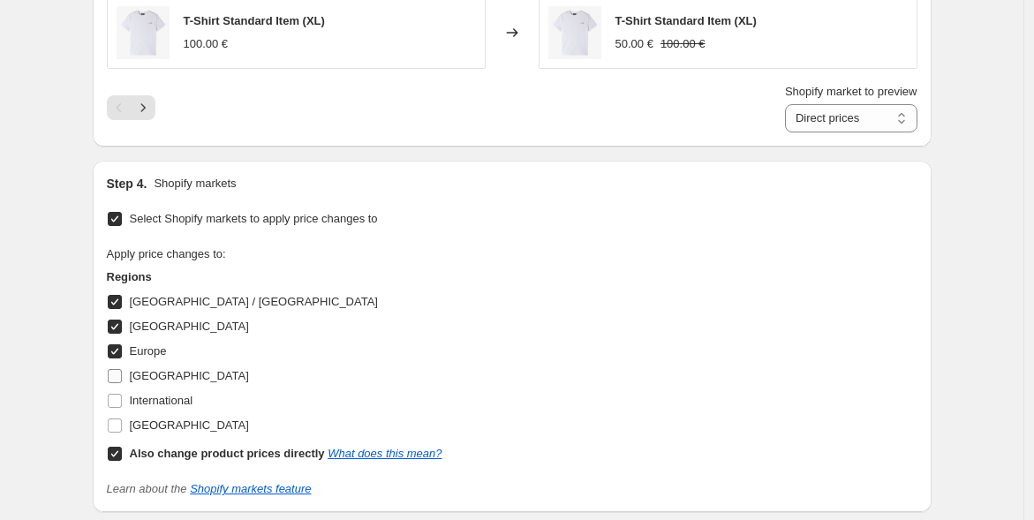
click at [117, 369] on input "[GEOGRAPHIC_DATA]" at bounding box center [115, 376] width 14 height 14
checkbox input "true"
click at [121, 396] on input "International" at bounding box center [115, 401] width 14 height 14
checkbox input "true"
click at [119, 422] on input "[GEOGRAPHIC_DATA]" at bounding box center [115, 426] width 14 height 14
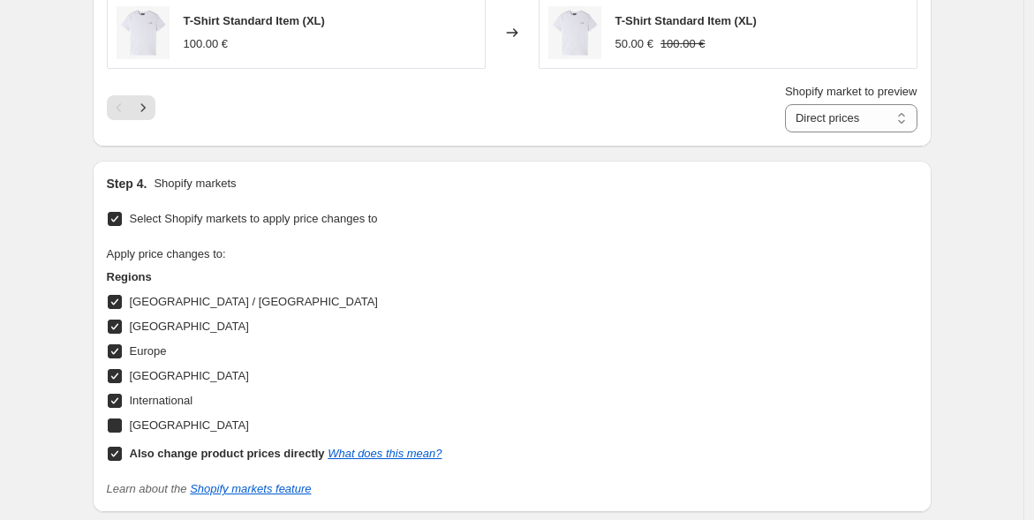
checkbox input "true"
click at [113, 447] on input "Also change product prices directly What does this mean?" at bounding box center [115, 454] width 14 height 14
checkbox input "false"
select select "99894034819"
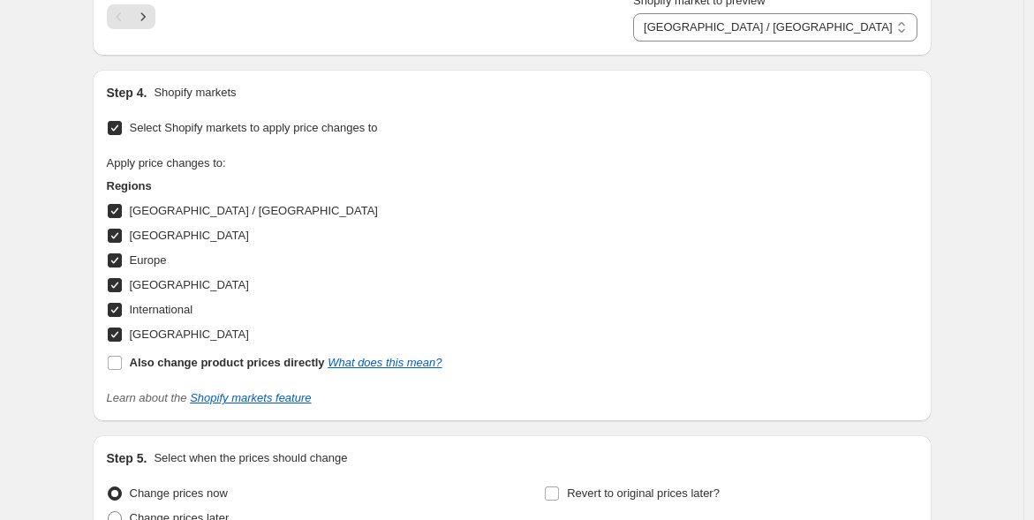
scroll to position [1864, 0]
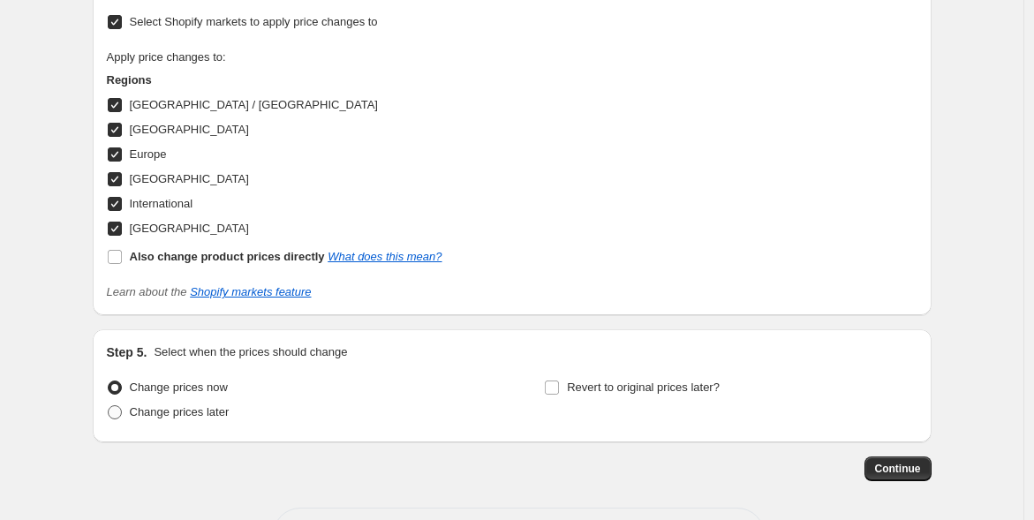
click at [121, 412] on span at bounding box center [115, 412] width 14 height 14
click at [109, 406] on input "Change prices later" at bounding box center [108, 405] width 1 height 1
radio input "true"
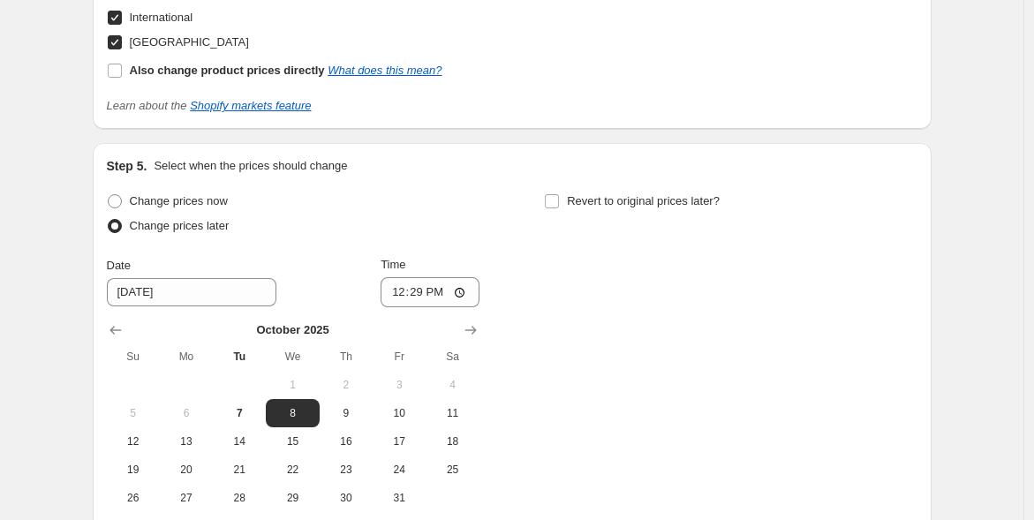
scroll to position [2158, 0]
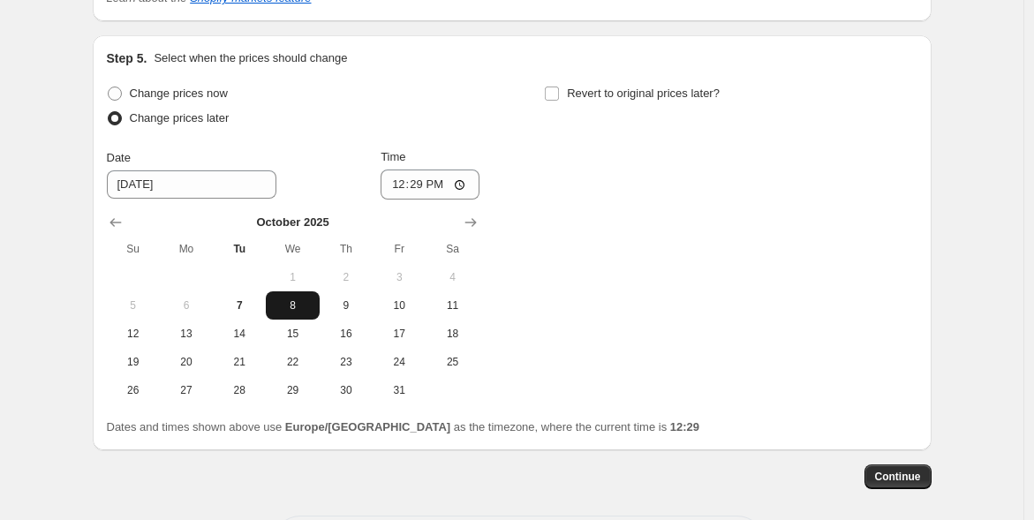
click at [302, 304] on span "8" at bounding box center [292, 305] width 39 height 14
click at [432, 182] on input "12:29" at bounding box center [430, 185] width 99 height 30
type input "08:00"
click at [905, 464] on button "Continue" at bounding box center [897, 476] width 67 height 25
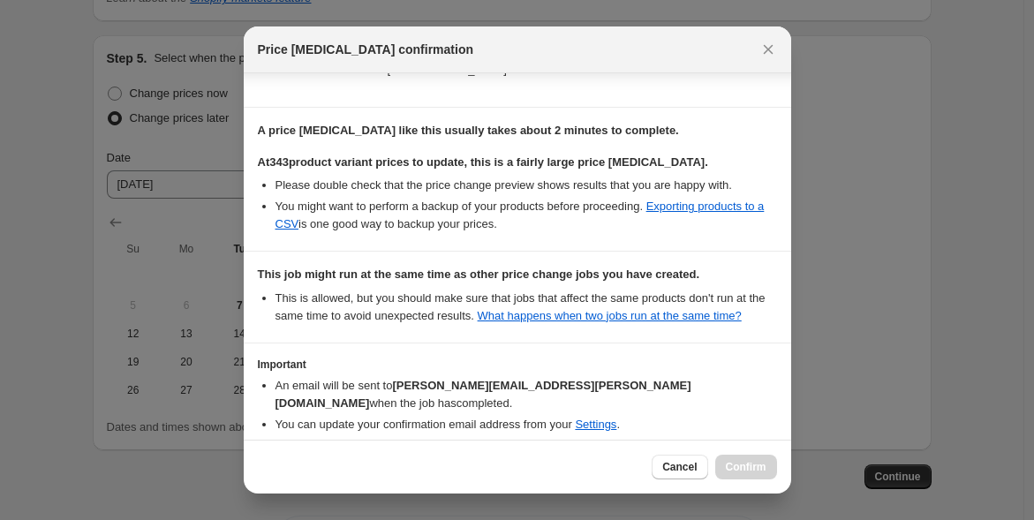
scroll to position [408, 0]
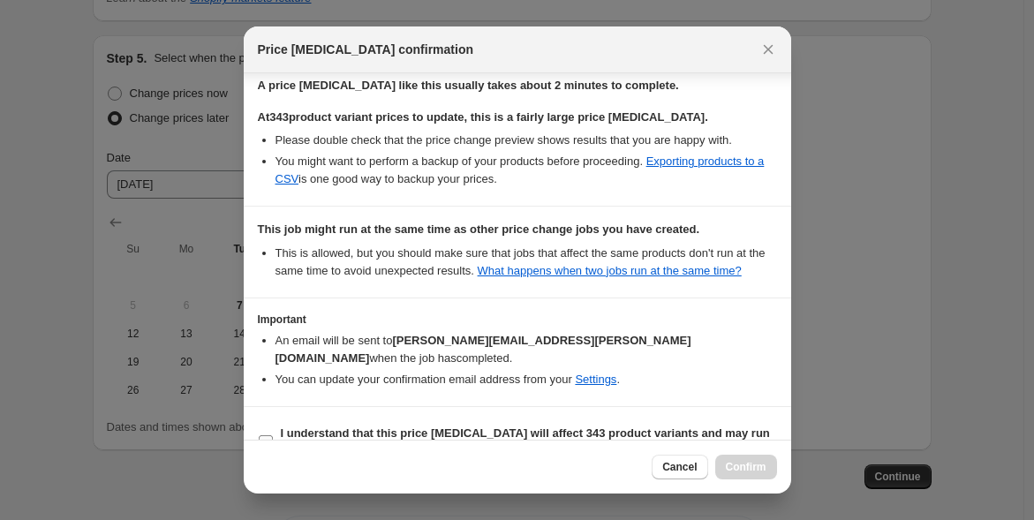
click at [261, 435] on input "I understand that this price change job will affect 343 product variants and ma…" at bounding box center [266, 442] width 14 height 14
checkbox input "true"
click at [731, 457] on button "Confirm" at bounding box center [746, 467] width 62 height 25
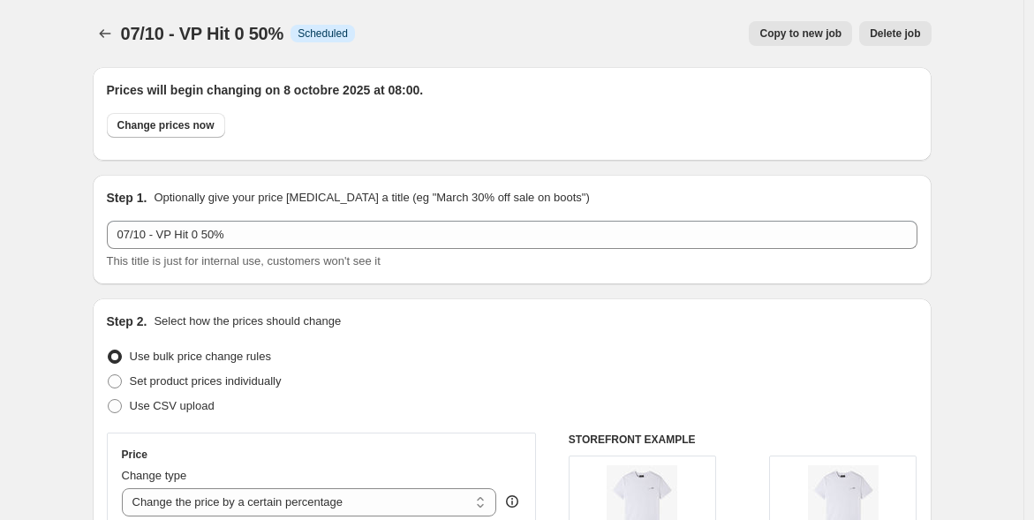
scroll to position [2158, 0]
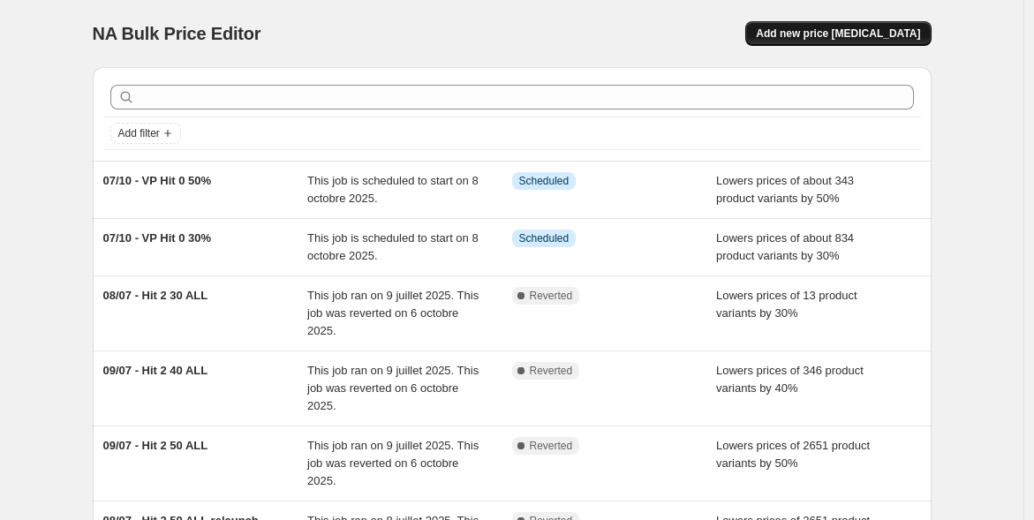
click at [811, 41] on button "Add new price [MEDICAL_DATA]" at bounding box center [837, 33] width 185 height 25
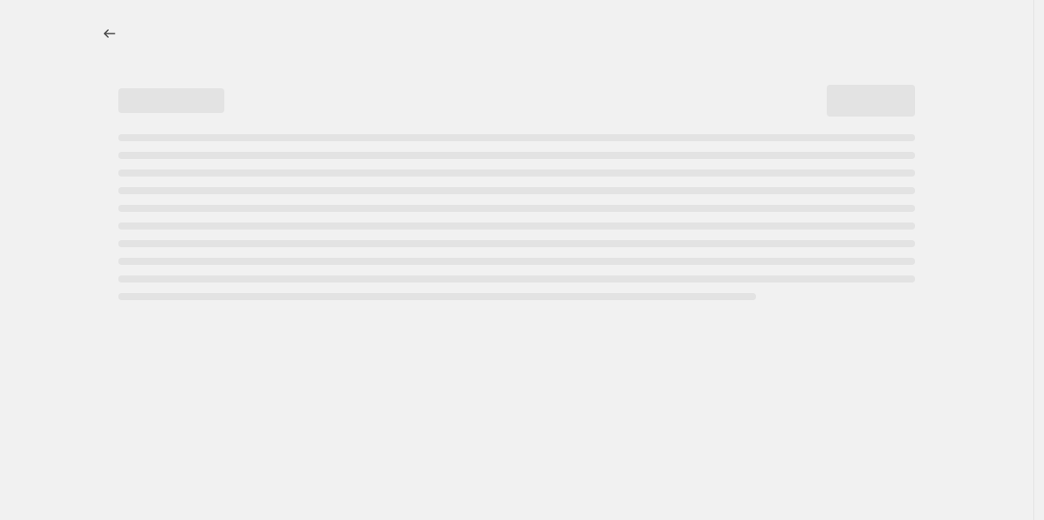
select select "percentage"
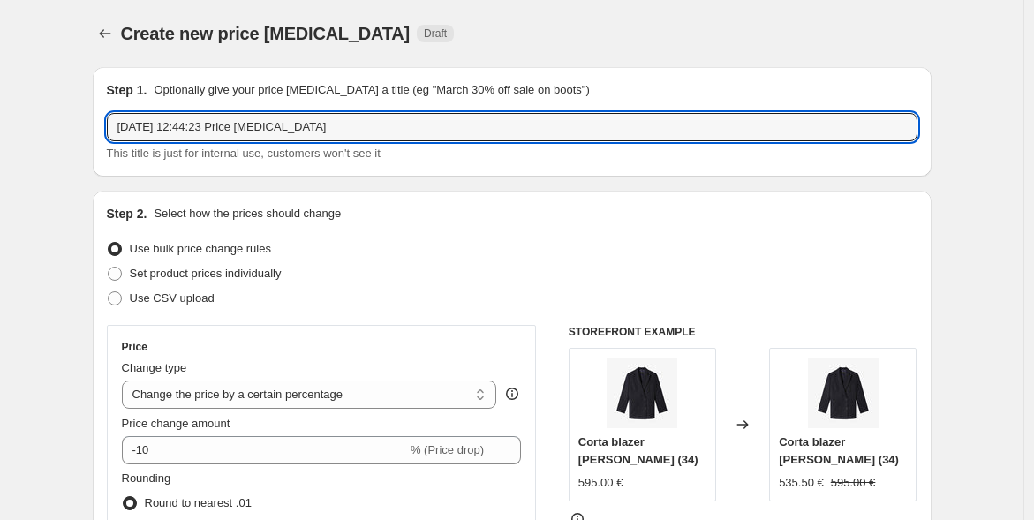
drag, startPoint x: 330, startPoint y: 132, endPoint x: 72, endPoint y: 80, distance: 262.9
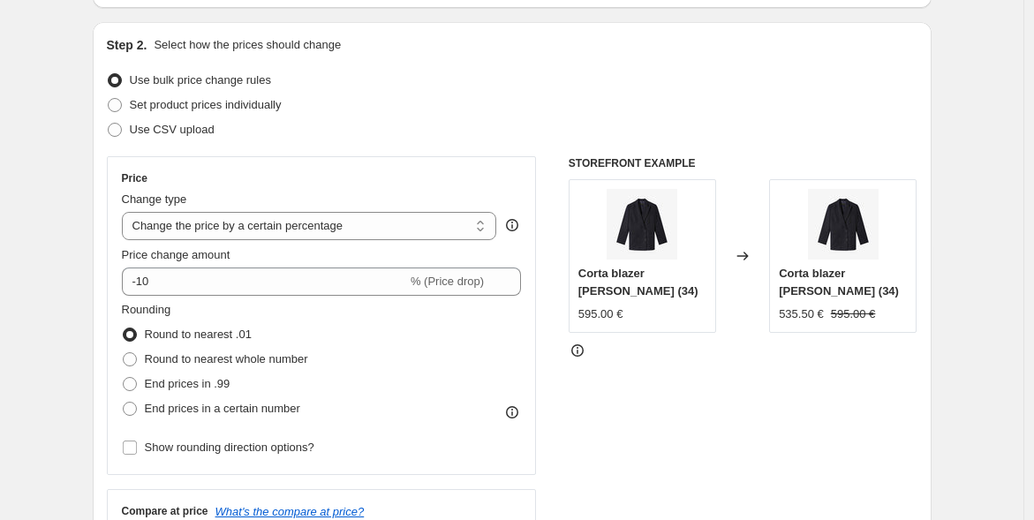
scroll to position [196, 0]
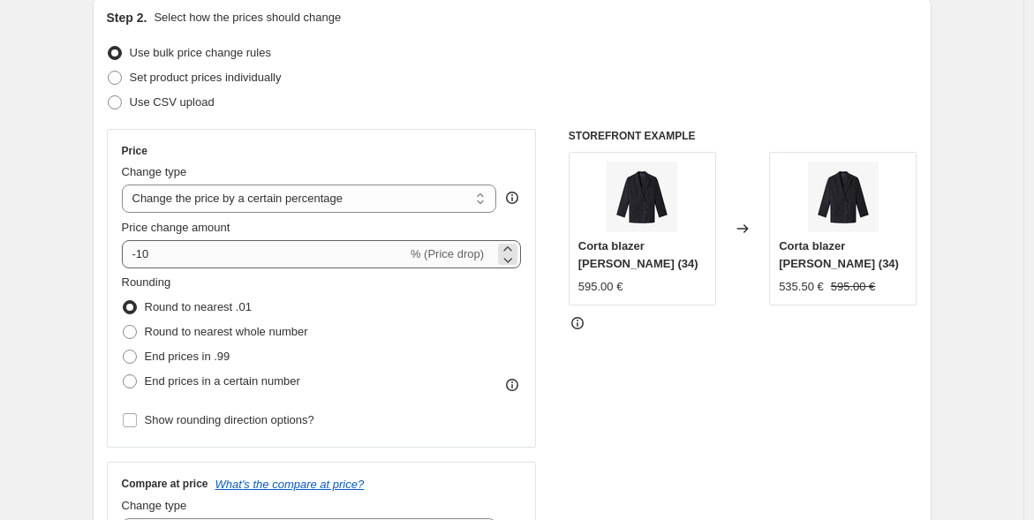
type input "Regis"
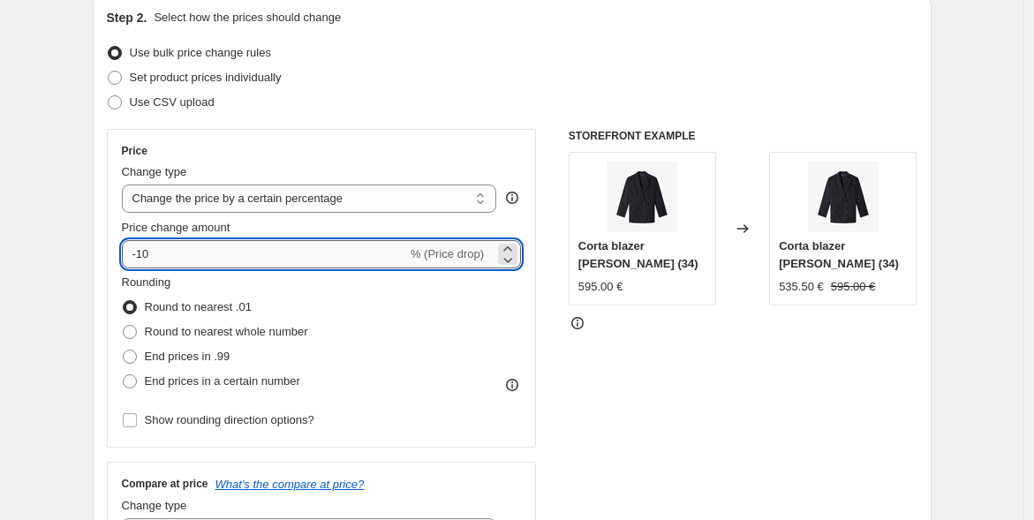
click at [141, 251] on input "-10" at bounding box center [264, 254] width 285 height 28
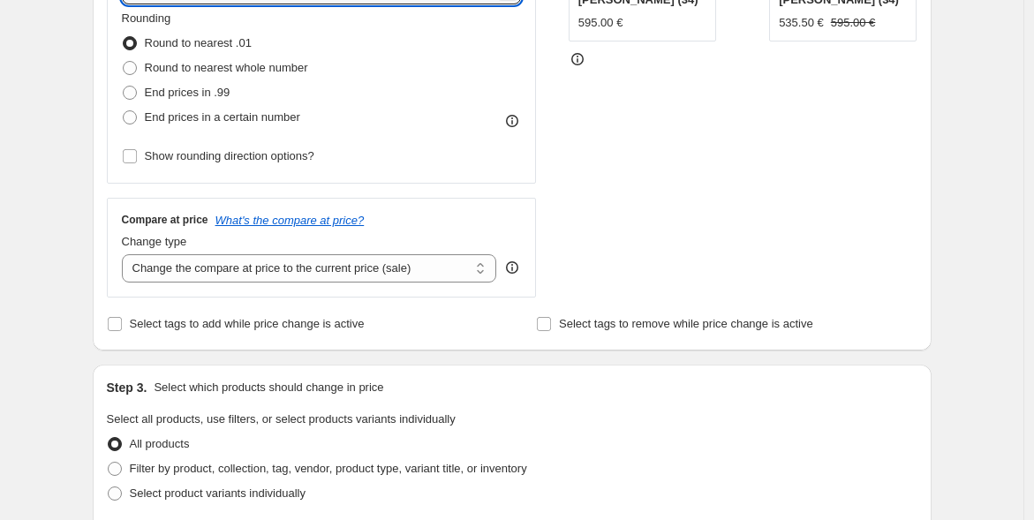
scroll to position [490, 0]
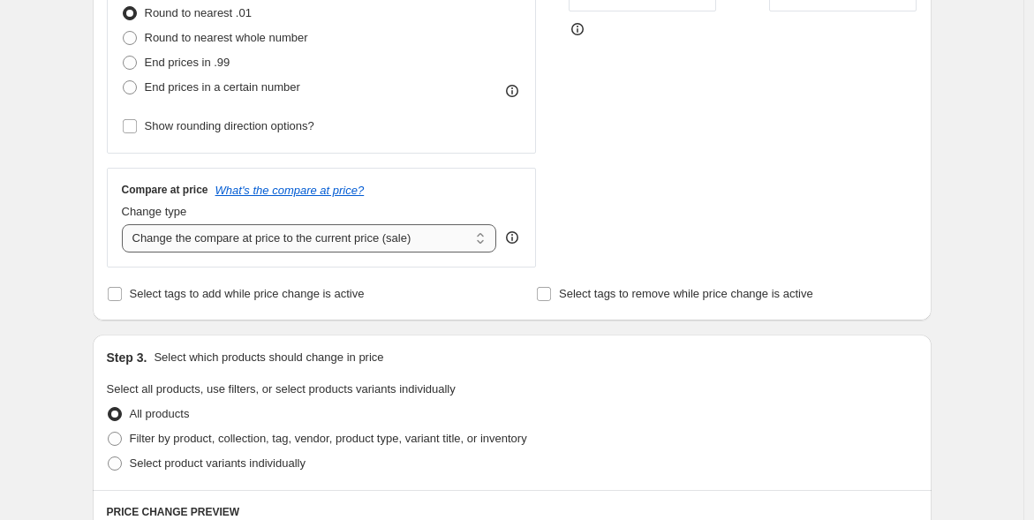
type input "-50"
click at [153, 245] on select "Change the compare at price to the current price (sale) Change the compare at p…" at bounding box center [309, 238] width 375 height 28
click at [154, 236] on select "Change the compare at price to the current price (sale) Change the compare at p…" at bounding box center [309, 238] width 375 height 28
click at [118, 296] on input "Select tags to add while price change is active" at bounding box center [115, 294] width 14 height 14
checkbox input "true"
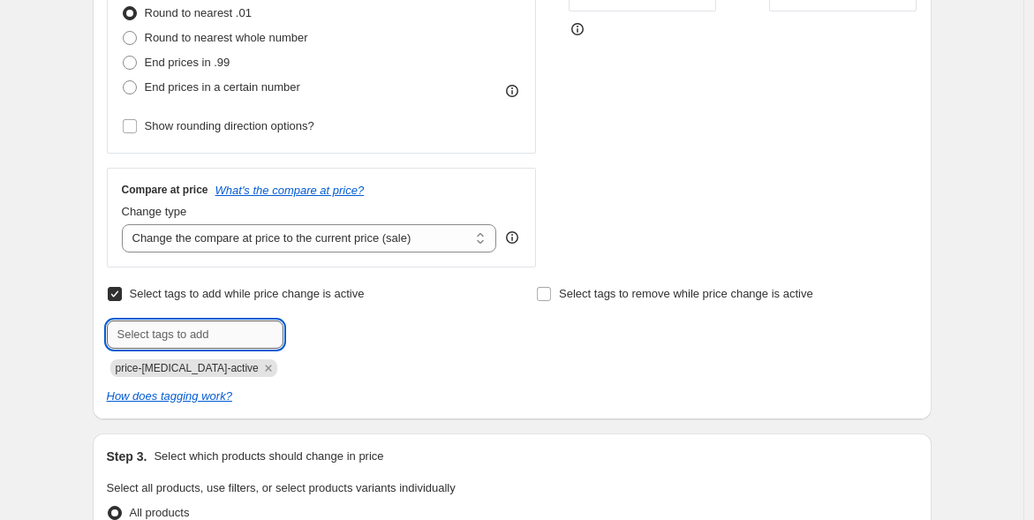
click at [190, 329] on input "text" at bounding box center [195, 335] width 177 height 28
type input "discount-soldes"
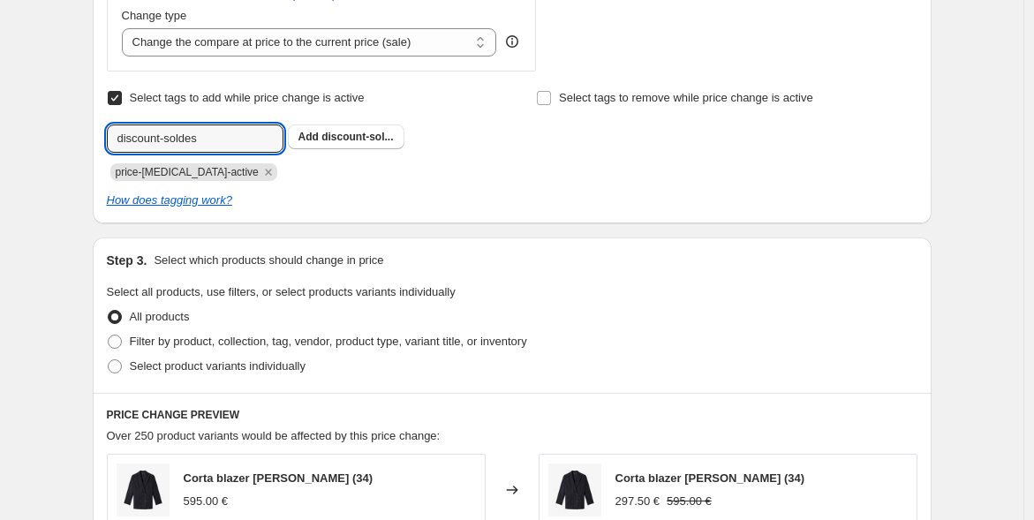
scroll to position [784, 0]
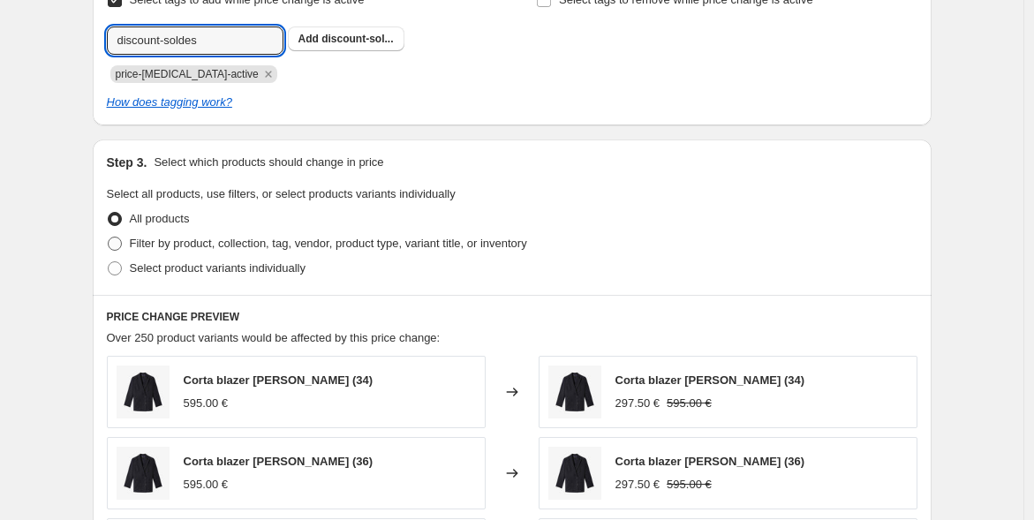
click at [139, 250] on span "Filter by product, collection, tag, vendor, product type, variant title, or inv…" at bounding box center [328, 244] width 397 height 18
click at [109, 238] on input "Filter by product, collection, tag, vendor, product type, variant title, or inv…" at bounding box center [108, 237] width 1 height 1
radio input "true"
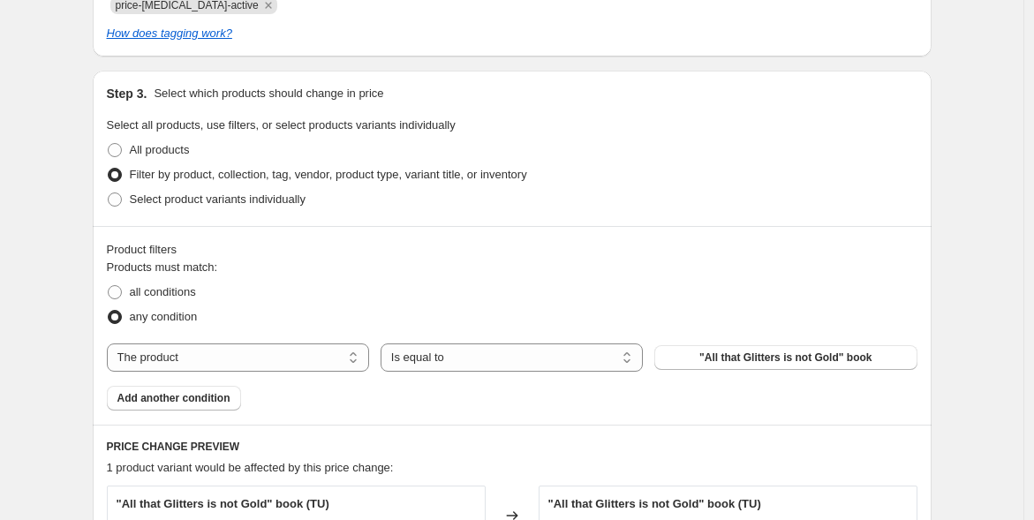
scroll to position [883, 0]
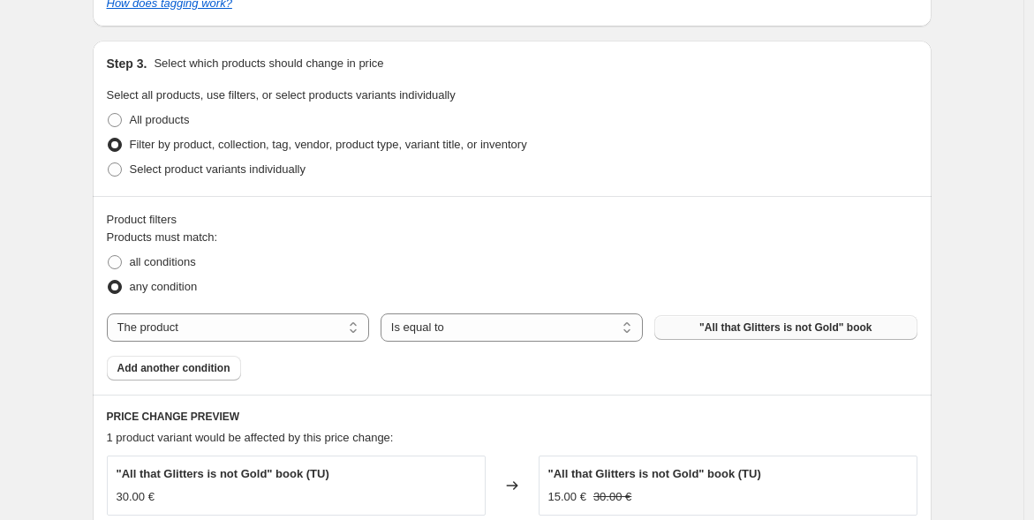
click at [802, 324] on span ""All that Glitters is not Gold" book" at bounding box center [785, 328] width 172 height 14
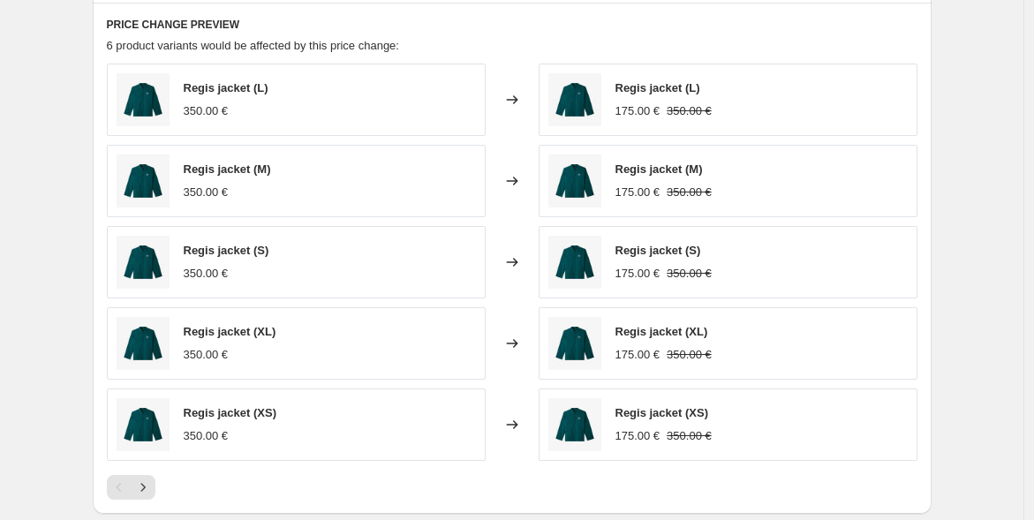
scroll to position [1637, 0]
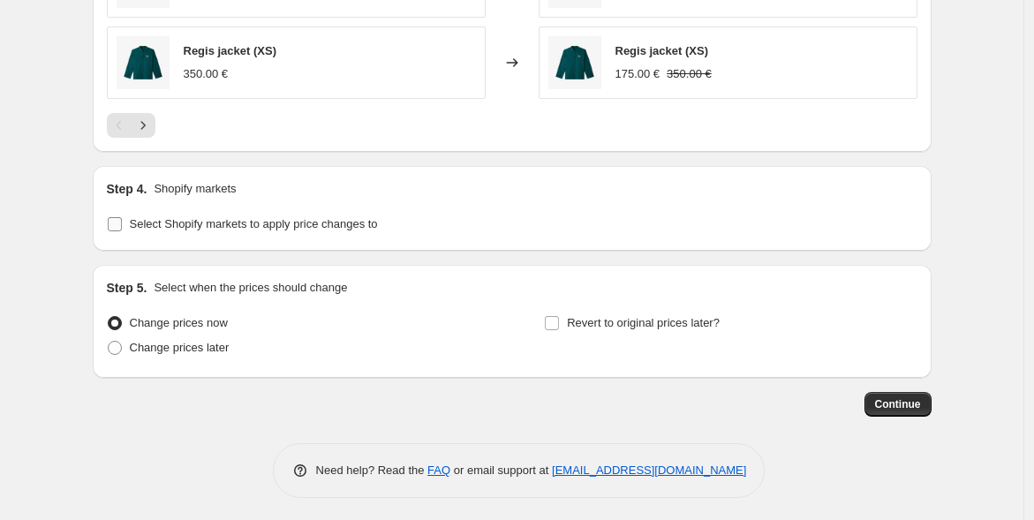
click at [158, 223] on span "Select Shopify markets to apply price changes to" at bounding box center [254, 223] width 248 height 13
click at [122, 223] on input "Select Shopify markets to apply price changes to" at bounding box center [115, 224] width 14 height 14
checkbox input "true"
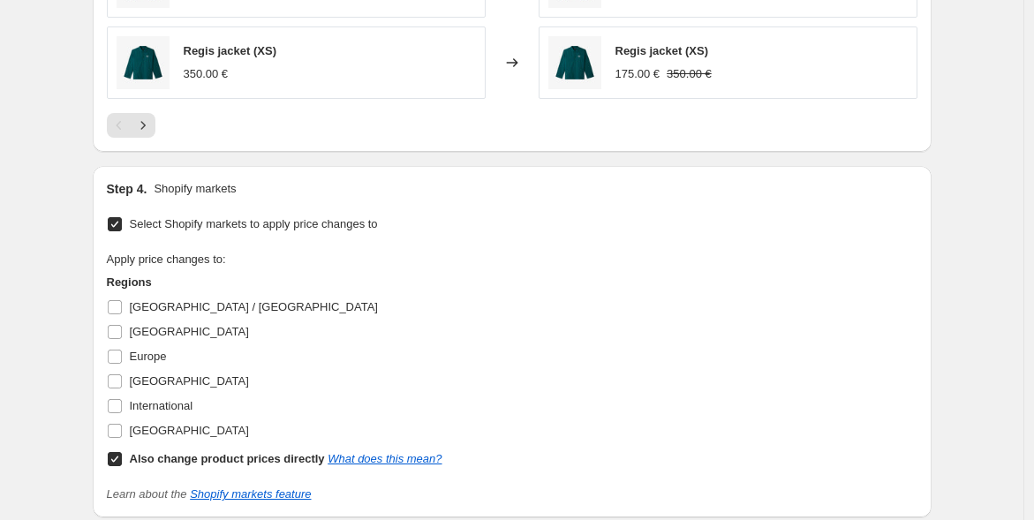
click at [117, 458] on input "Also change product prices directly What does this mean?" at bounding box center [115, 459] width 14 height 14
checkbox input "false"
click at [121, 377] on input "[GEOGRAPHIC_DATA]" at bounding box center [115, 381] width 14 height 14
checkbox input "true"
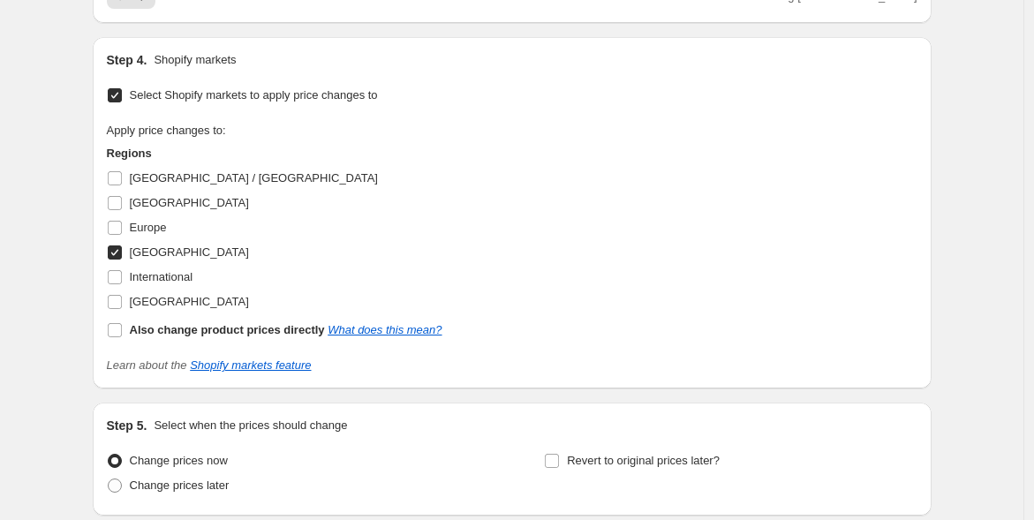
scroll to position [1905, 0]
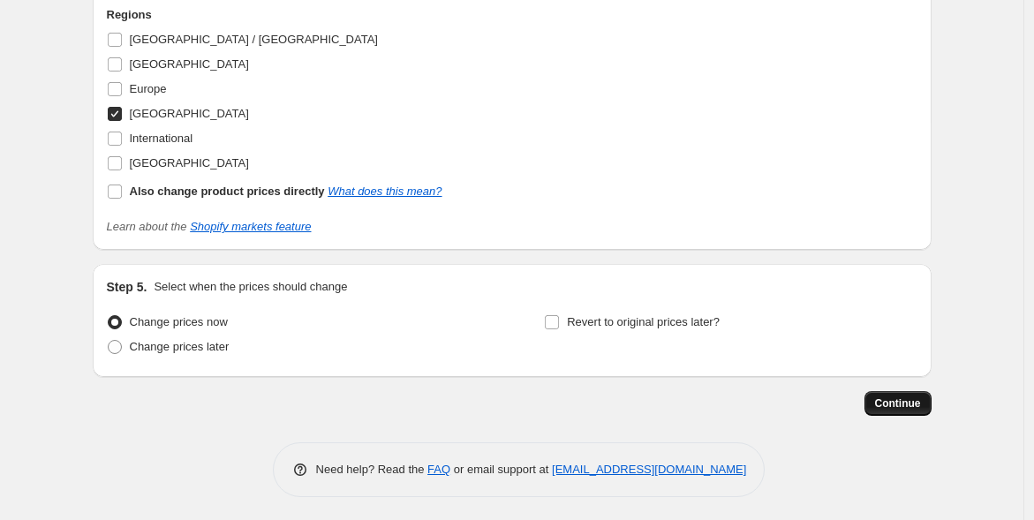
click at [902, 397] on span "Continue" at bounding box center [898, 403] width 46 height 14
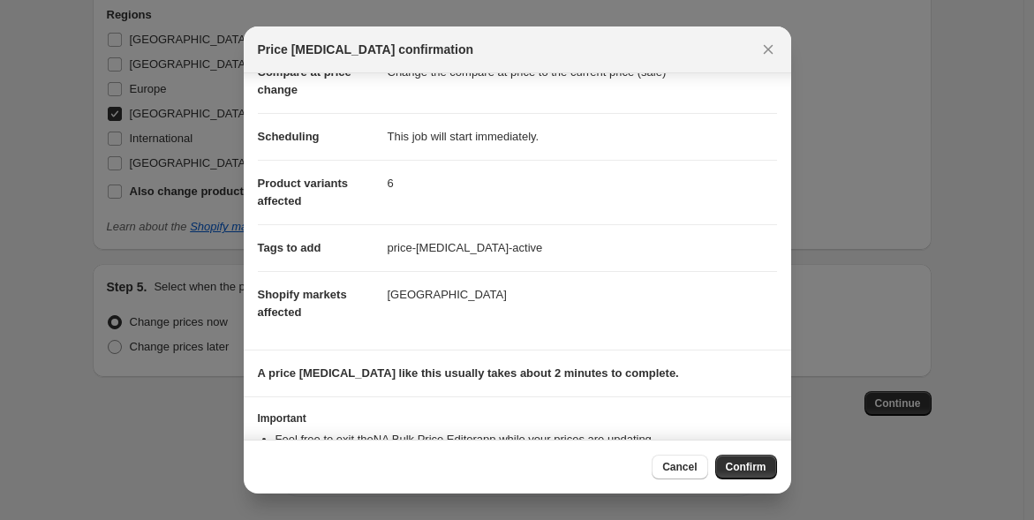
scroll to position [169, 0]
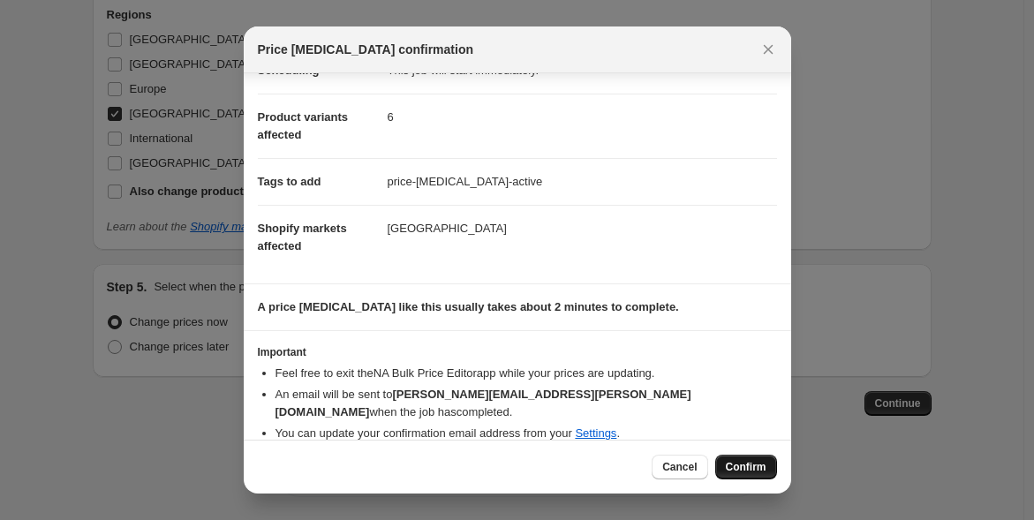
click at [734, 467] on span "Confirm" at bounding box center [746, 467] width 41 height 14
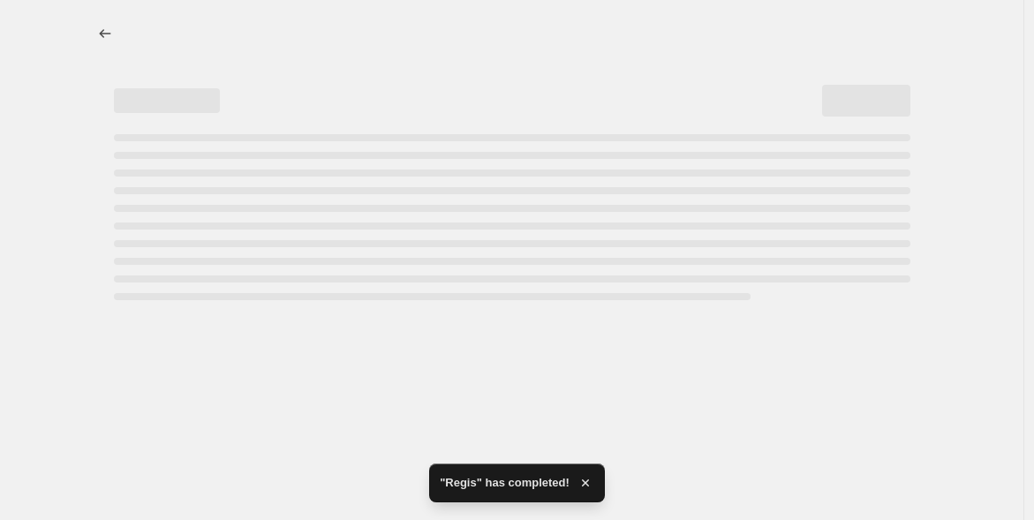
select select "percentage"
